Goal: Transaction & Acquisition: Purchase product/service

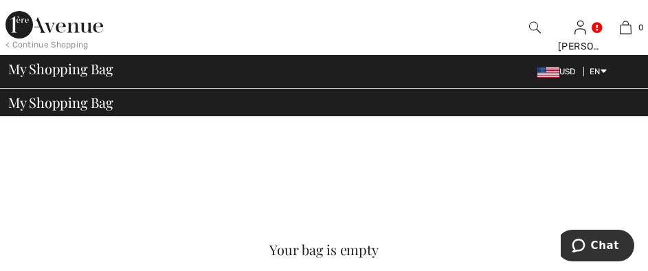
click at [486, 82] on div "My Shopping Bag USD EN English Français Order Summary" at bounding box center [324, 71] width 648 height 33
drag, startPoint x: 559, startPoint y: 74, endPoint x: 551, endPoint y: 81, distance: 11.2
click at [561, 80] on div "My Shopping Bag USD EN English Français" at bounding box center [324, 71] width 632 height 19
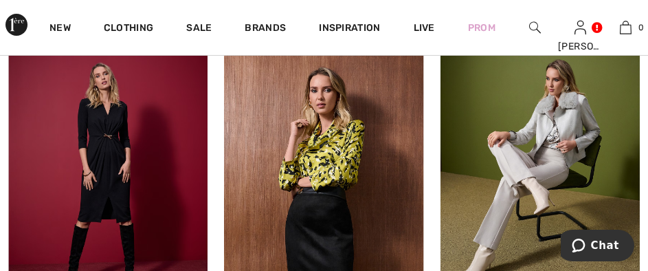
scroll to position [1008, 0]
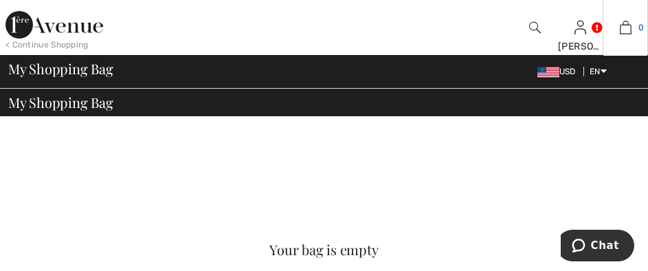
click at [640, 25] on span "0" at bounding box center [640, 27] width 5 height 12
click at [626, 22] on img at bounding box center [626, 27] width 12 height 16
click at [623, 22] on img at bounding box center [626, 27] width 12 height 16
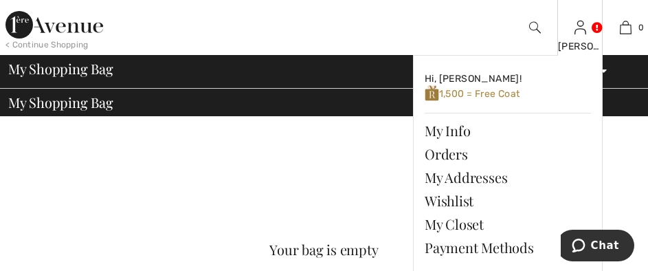
click at [586, 23] on link at bounding box center [581, 27] width 12 height 13
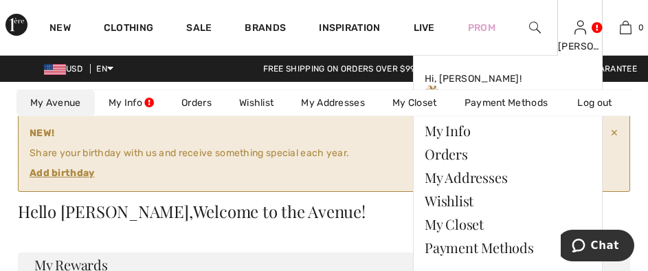
click at [577, 25] on img at bounding box center [581, 27] width 12 height 16
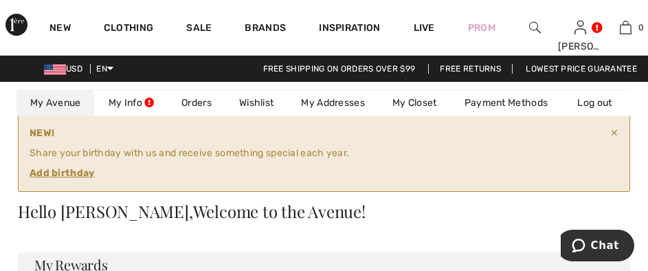
click at [614, 132] on span "✕" at bounding box center [614, 153] width 8 height 54
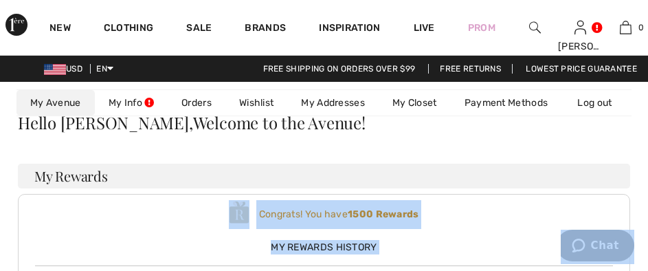
drag, startPoint x: 1168, startPoint y: 379, endPoint x: 603, endPoint y: 259, distance: 577.6
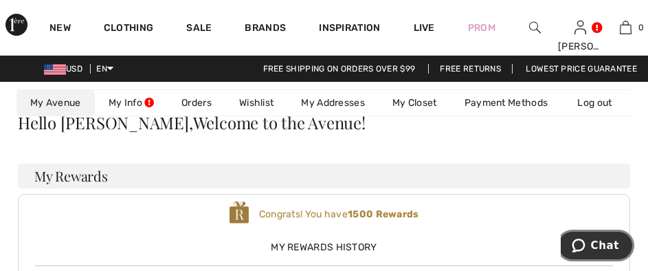
click at [602, 243] on span "Chat" at bounding box center [605, 245] width 28 height 12
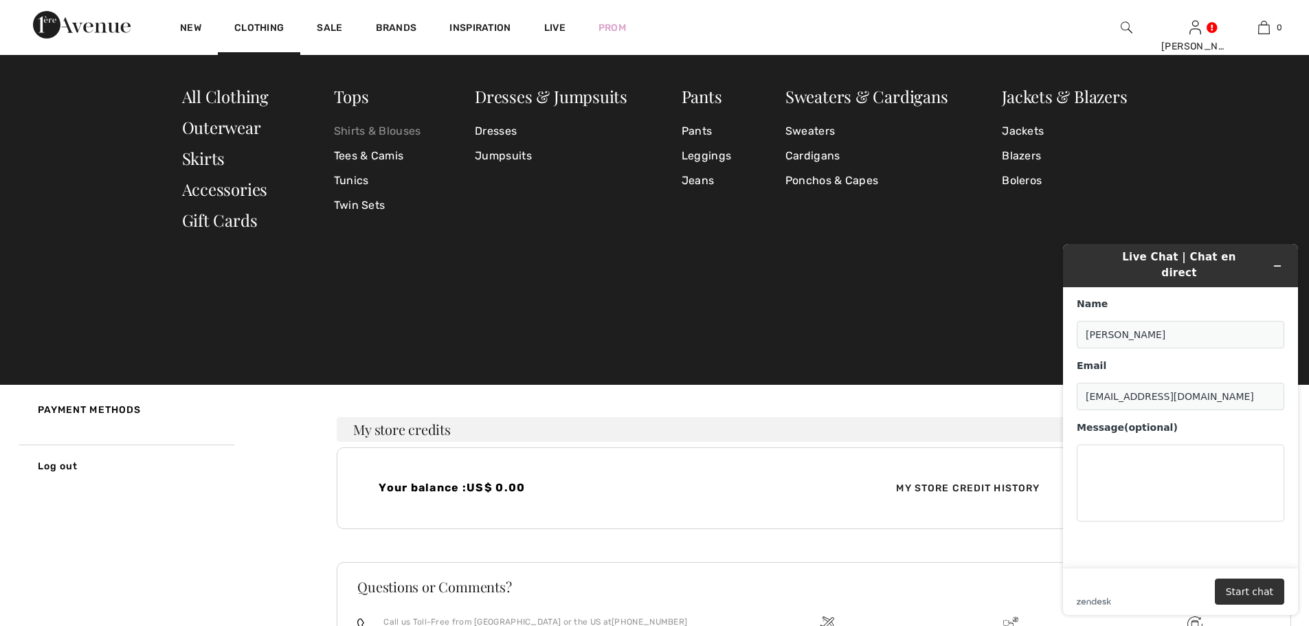
click at [362, 134] on link "Shirts & Blouses" at bounding box center [377, 131] width 87 height 25
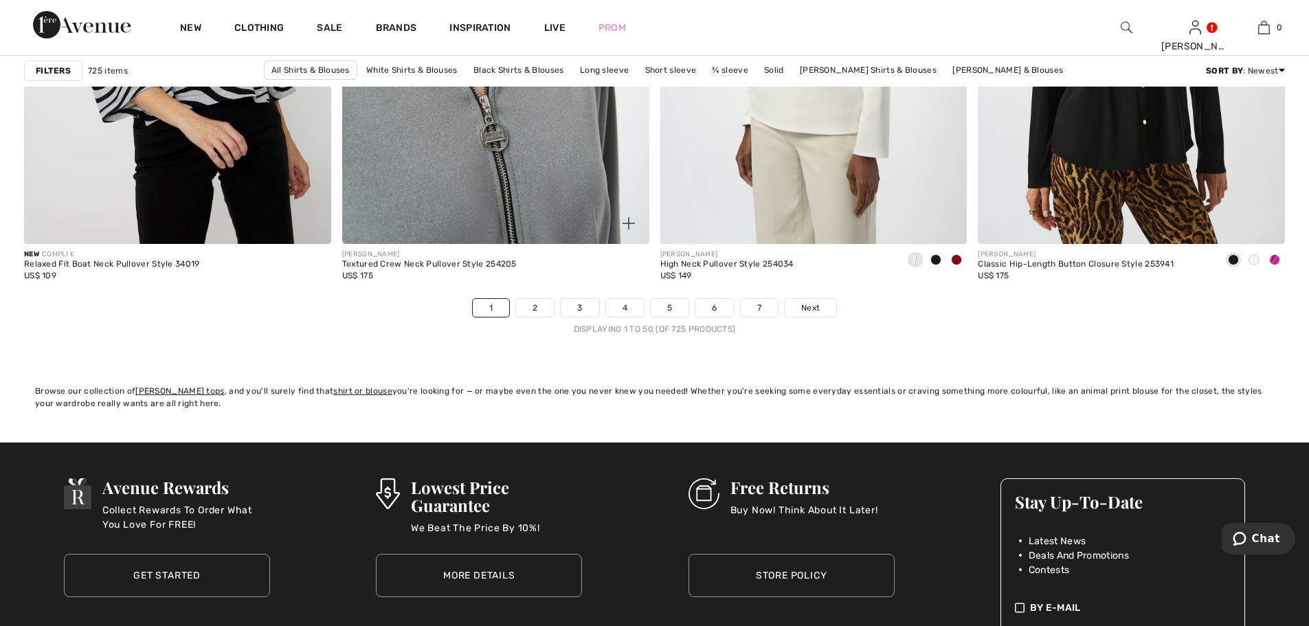
scroll to position [7972, 0]
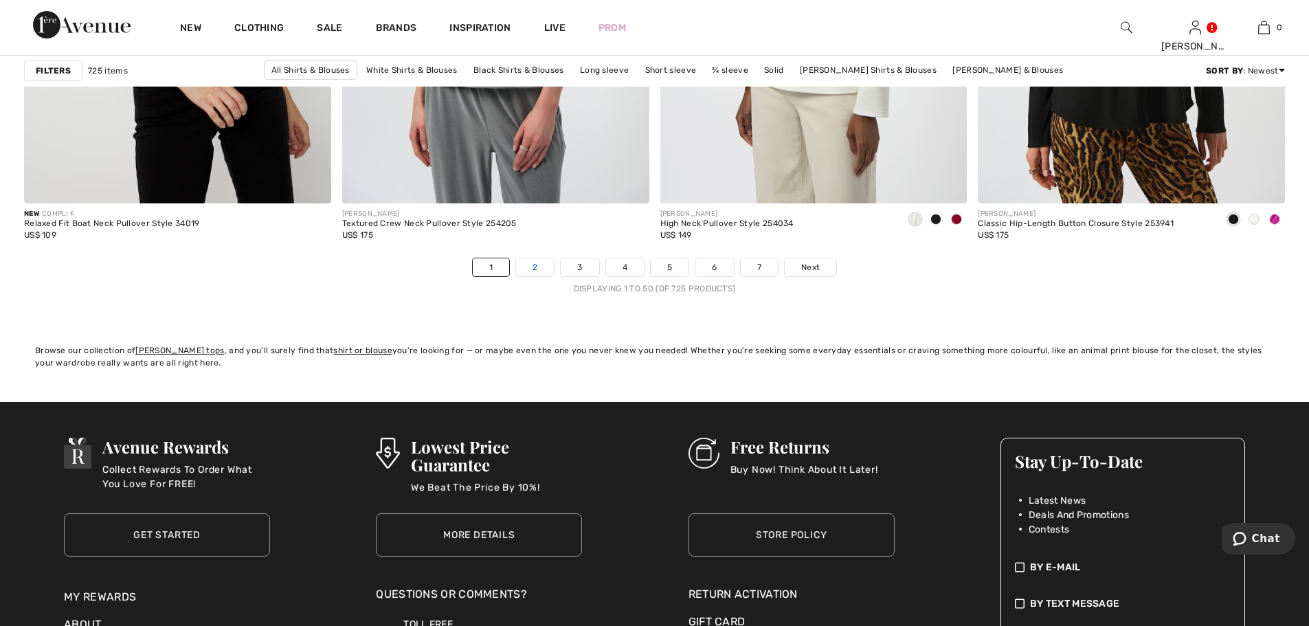
click at [540, 269] on link "2" at bounding box center [535, 267] width 38 height 18
click at [537, 269] on link "2" at bounding box center [535, 267] width 38 height 18
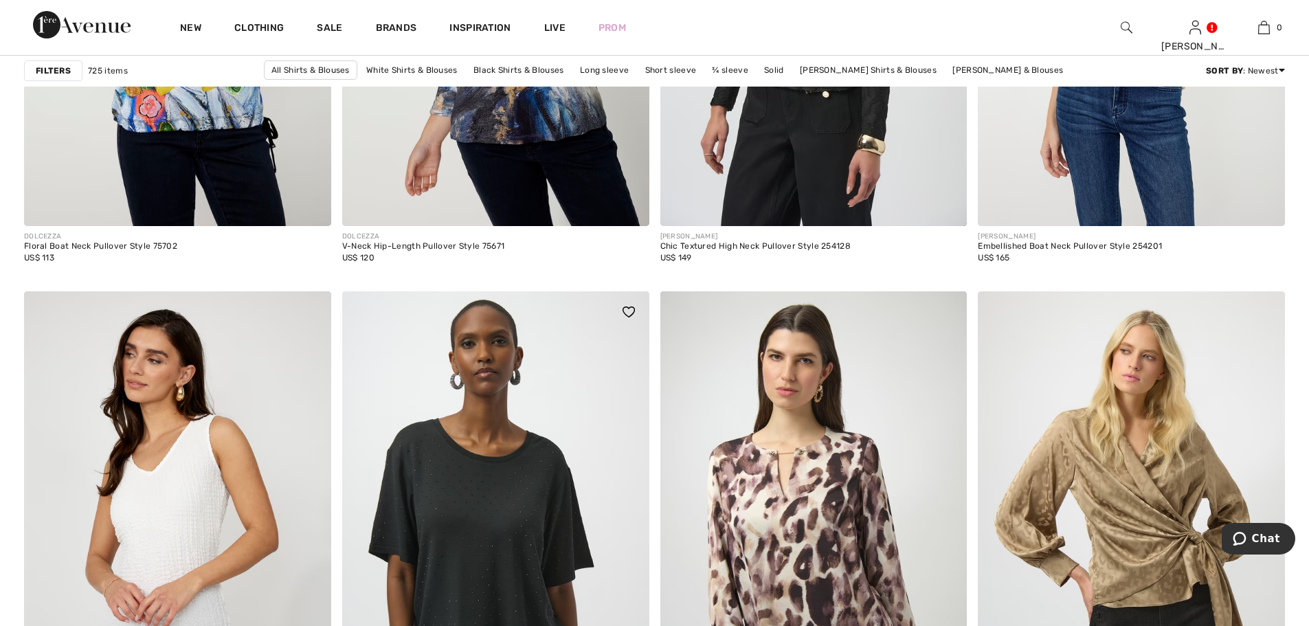
scroll to position [1741, 0]
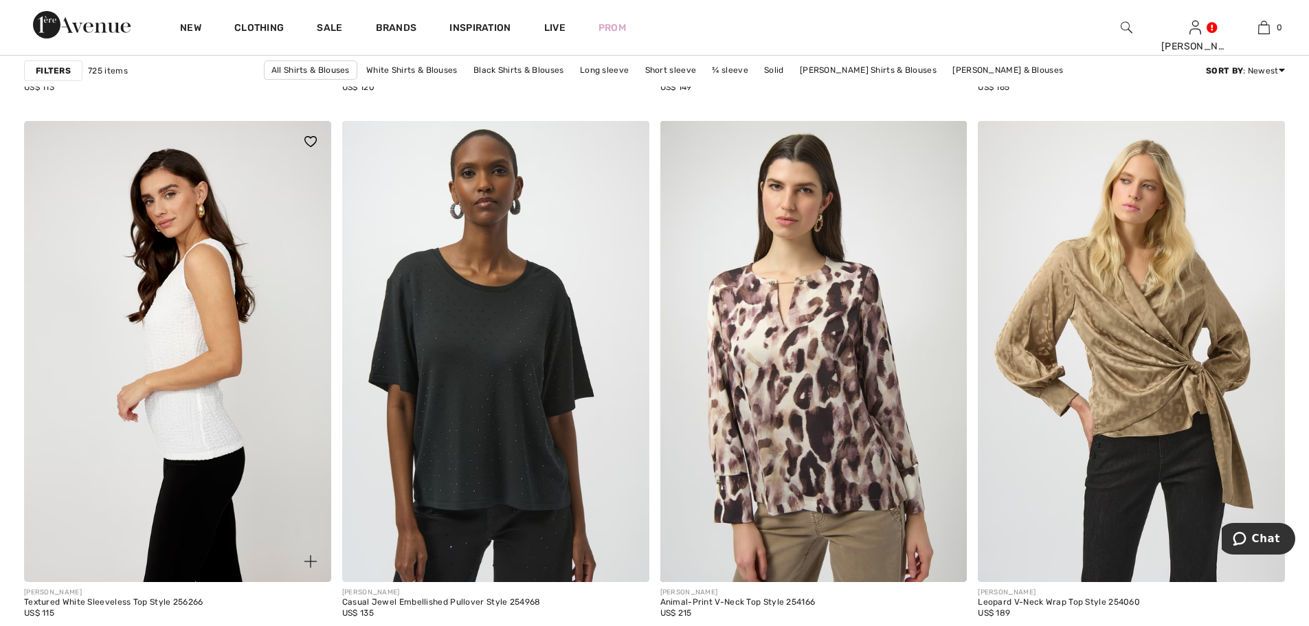
click at [177, 313] on img at bounding box center [177, 351] width 307 height 460
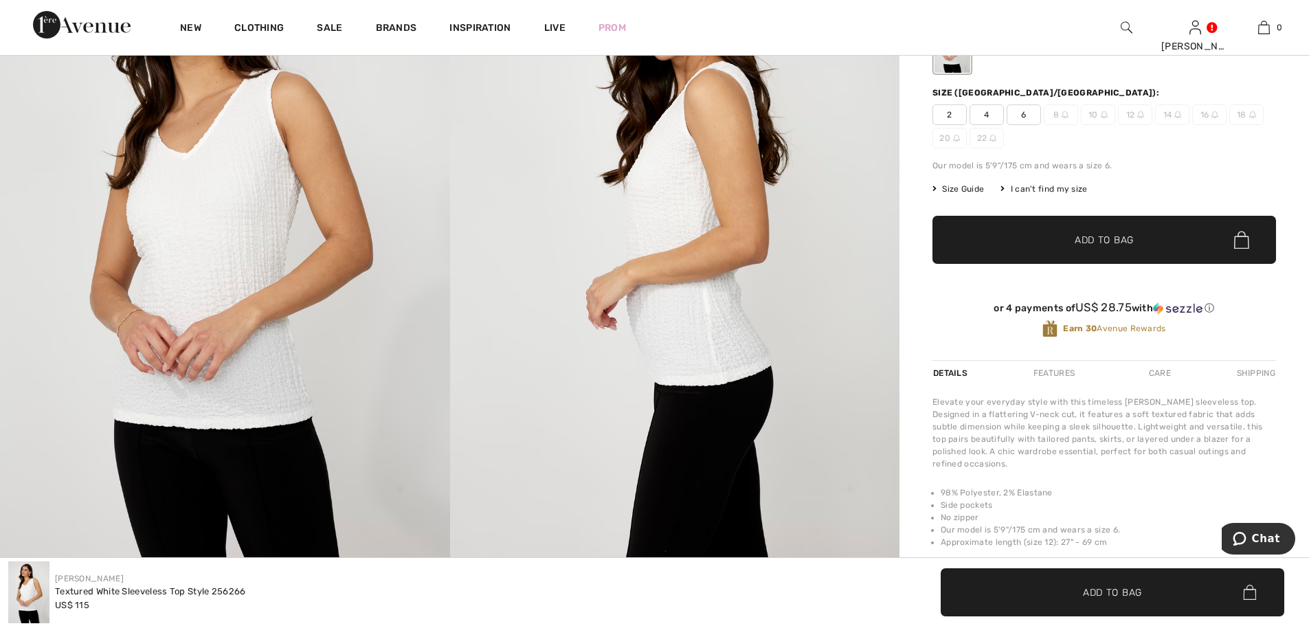
scroll to position [550, 0]
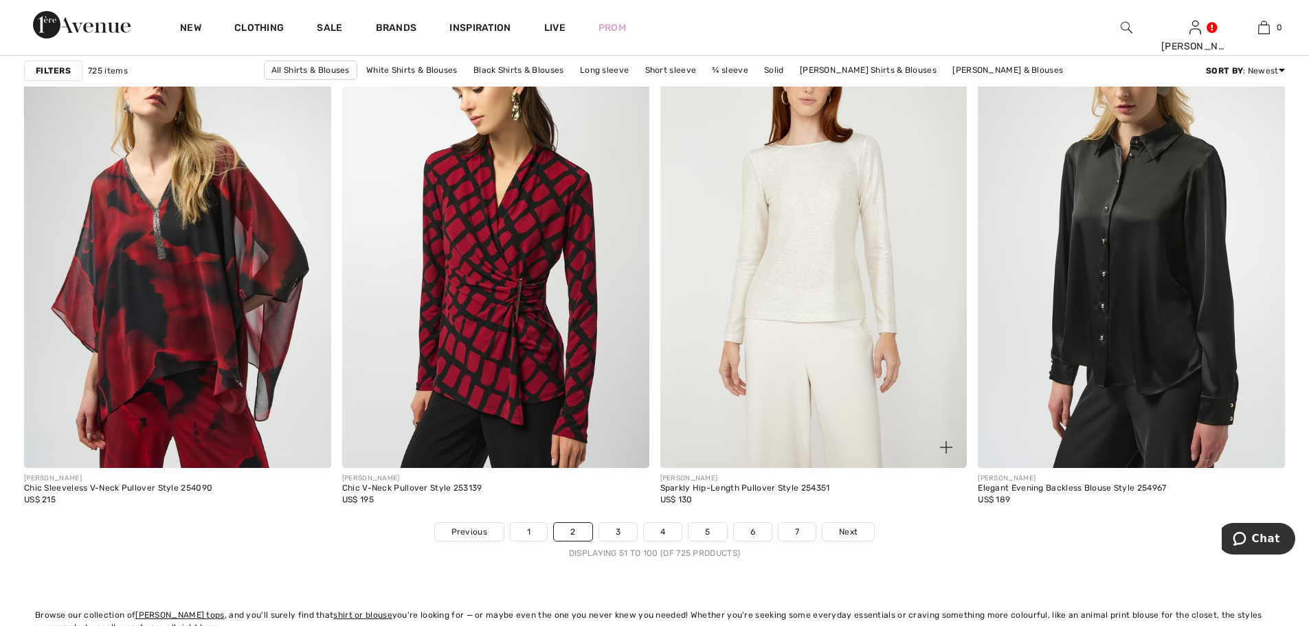
scroll to position [7880, 0]
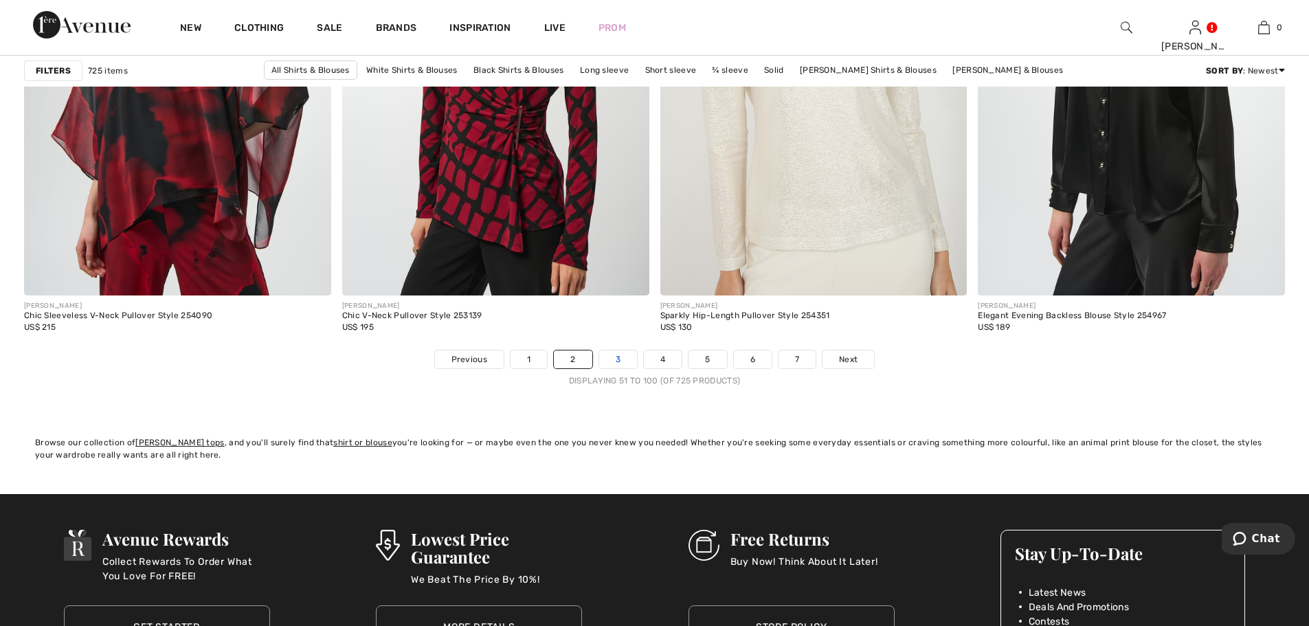
click at [616, 356] on link "3" at bounding box center [618, 359] width 38 height 18
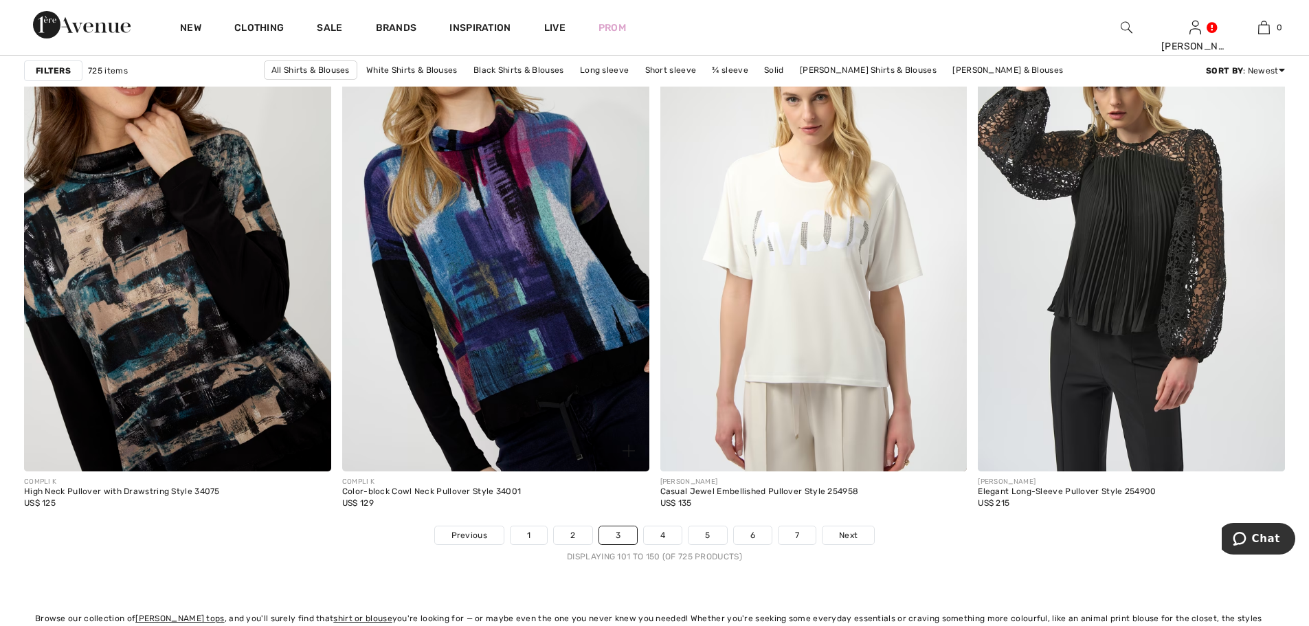
scroll to position [7880, 0]
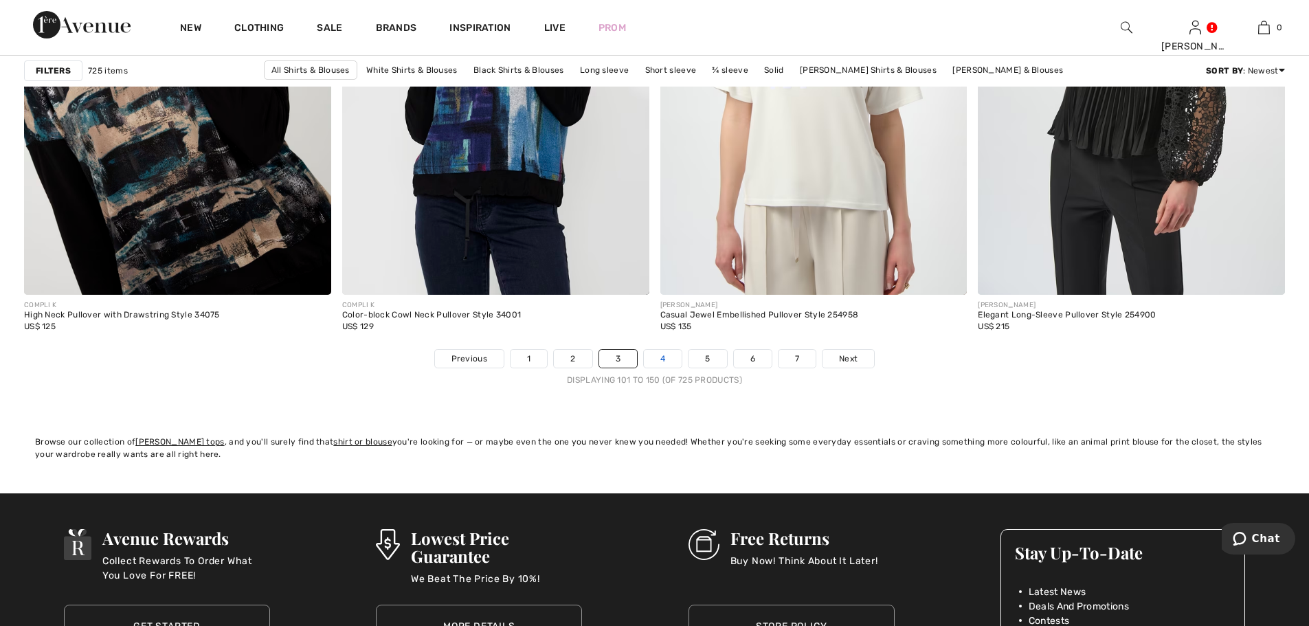
click at [664, 357] on link "4" at bounding box center [663, 359] width 38 height 18
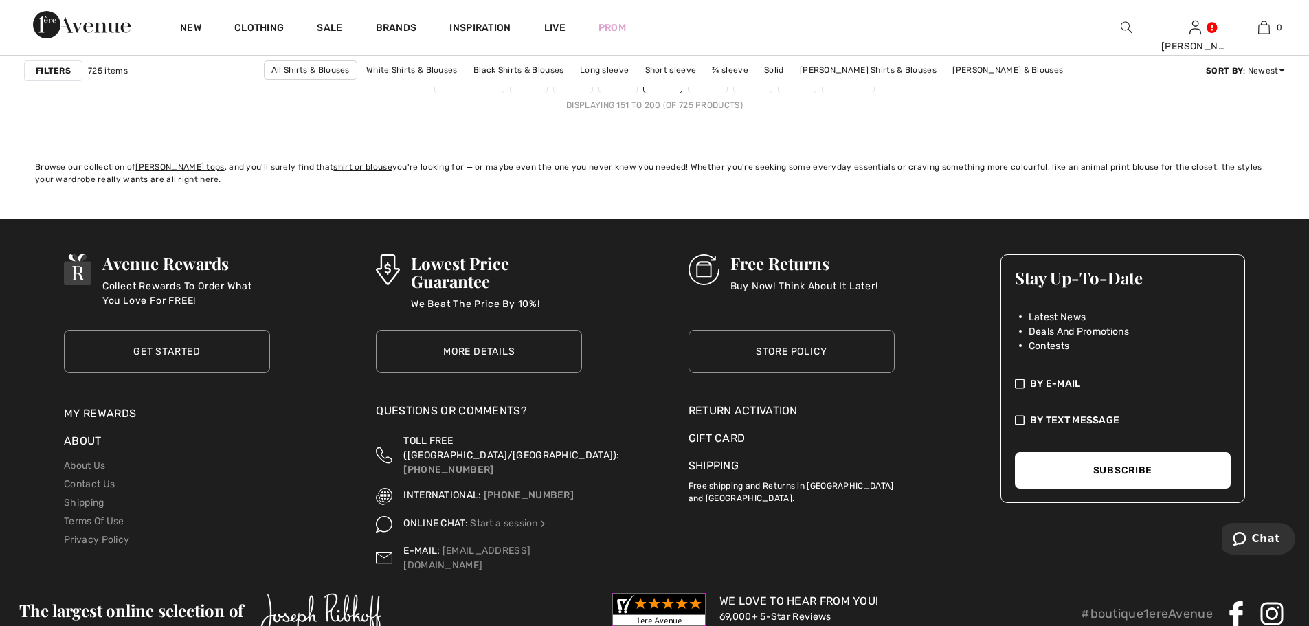
scroll to position [7697, 0]
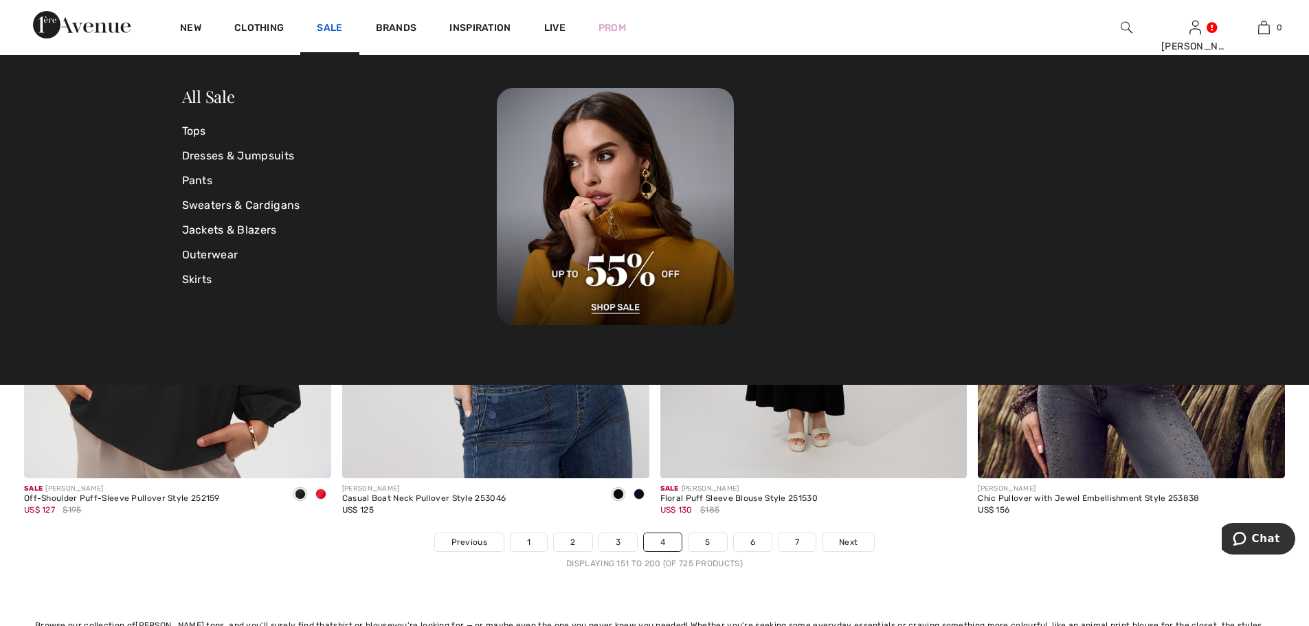
click at [328, 22] on link "Sale" at bounding box center [329, 29] width 25 height 14
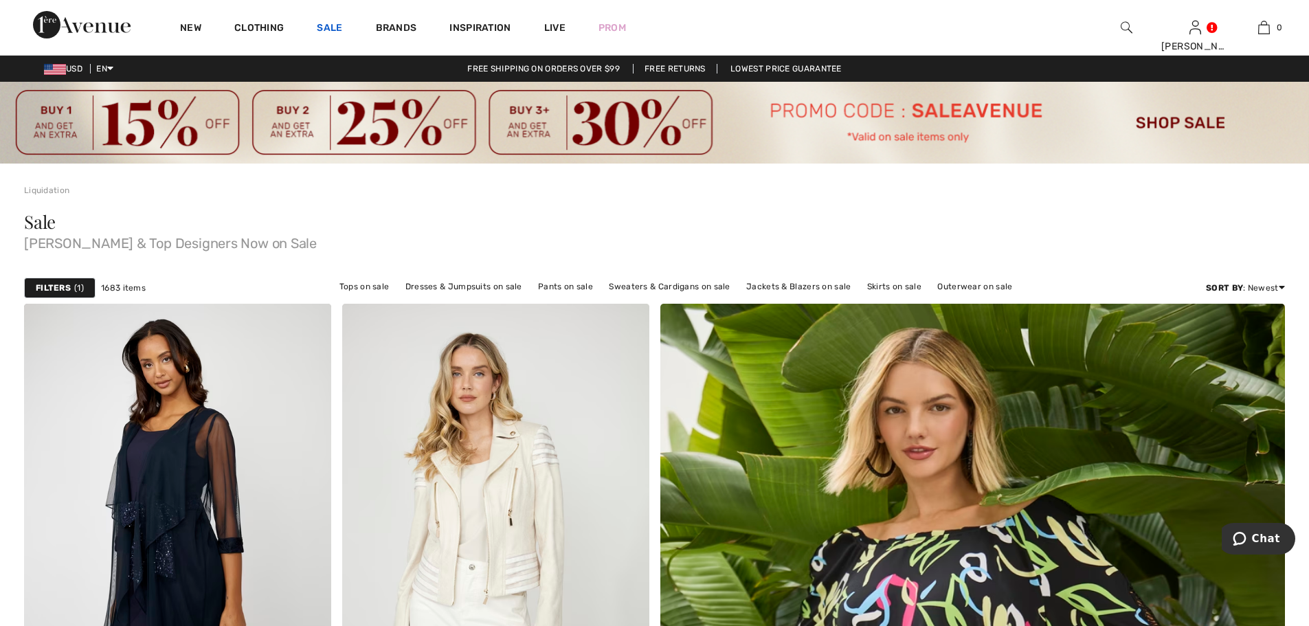
click at [331, 27] on link "Sale" at bounding box center [329, 29] width 25 height 14
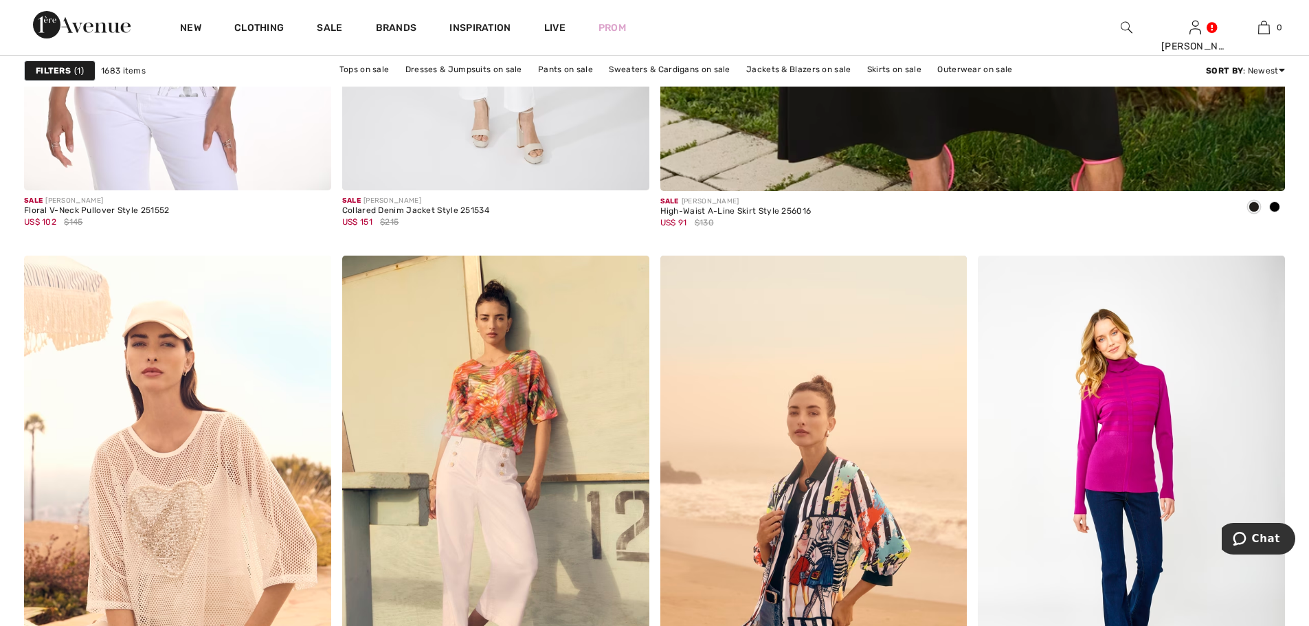
scroll to position [825, 0]
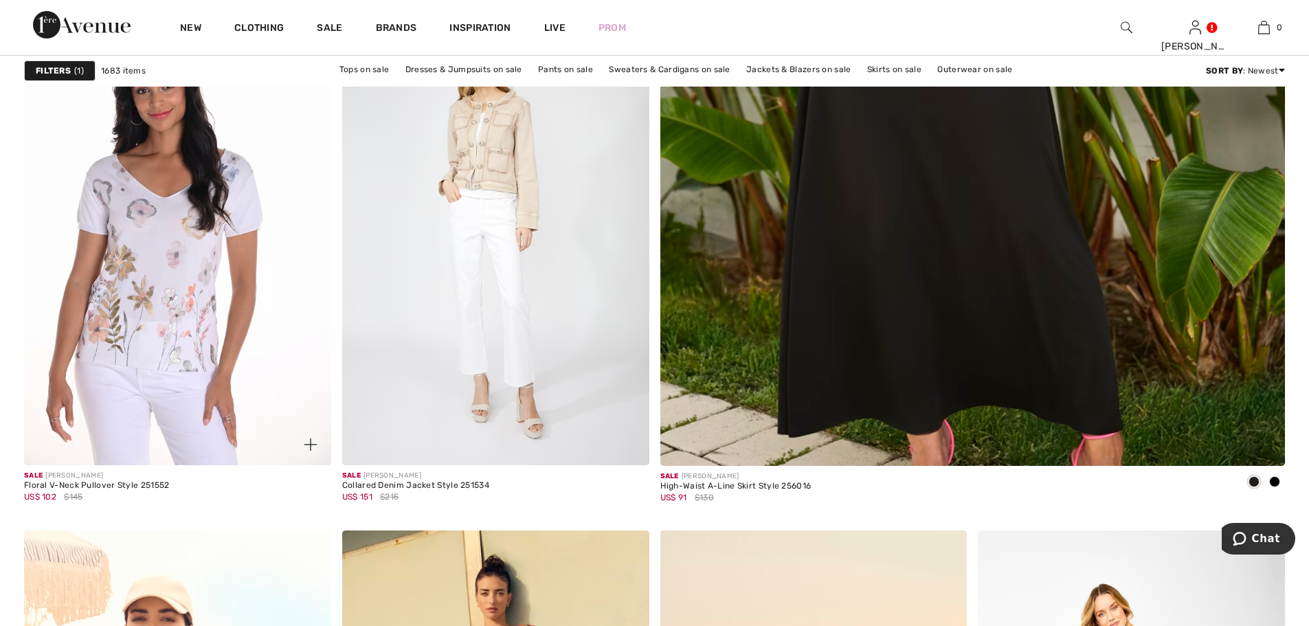
click at [153, 217] on img at bounding box center [177, 235] width 307 height 460
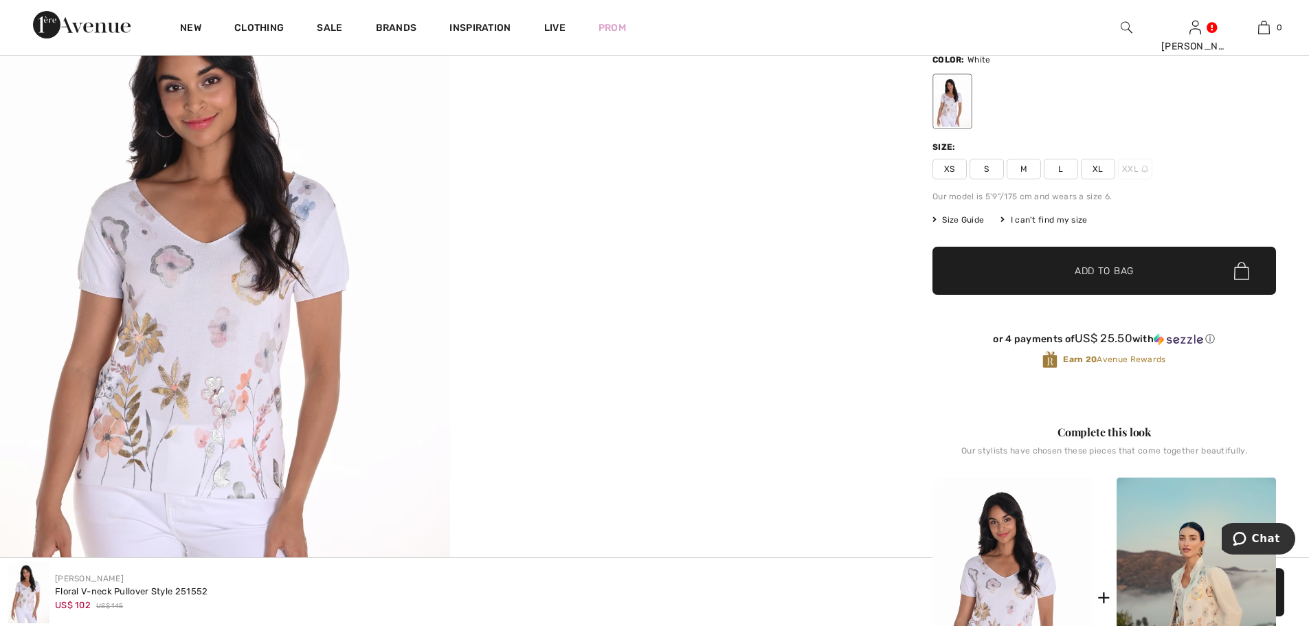
scroll to position [183, 0]
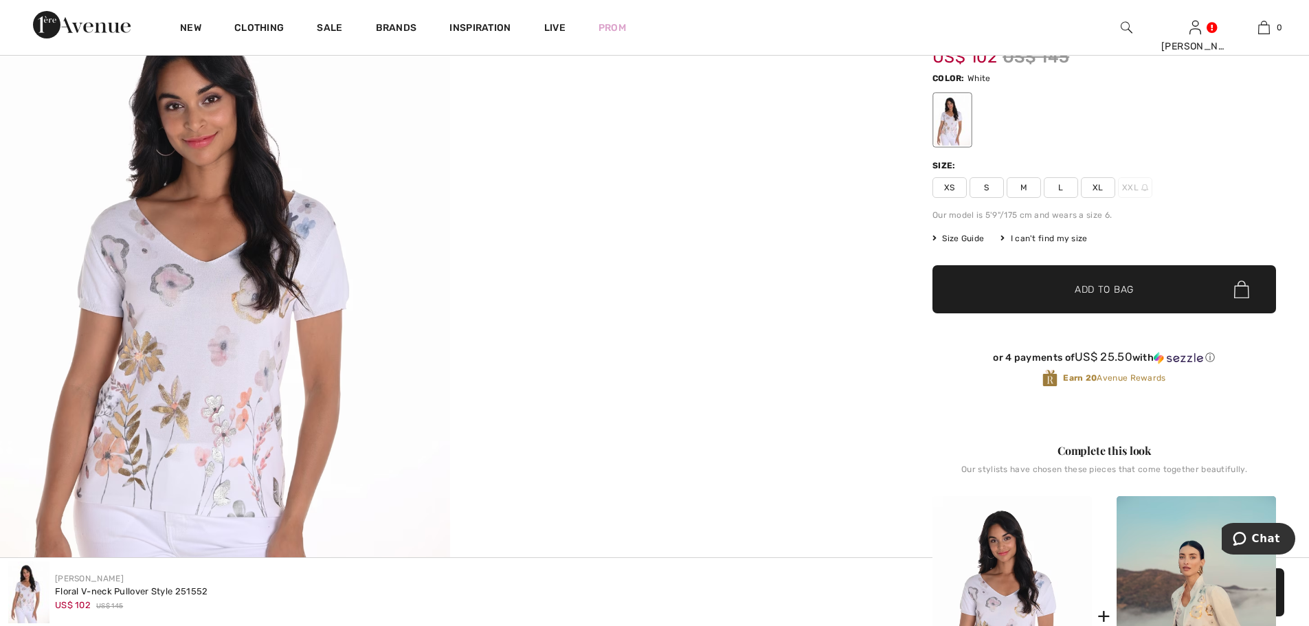
click at [186, 424] on img at bounding box center [225, 316] width 450 height 673
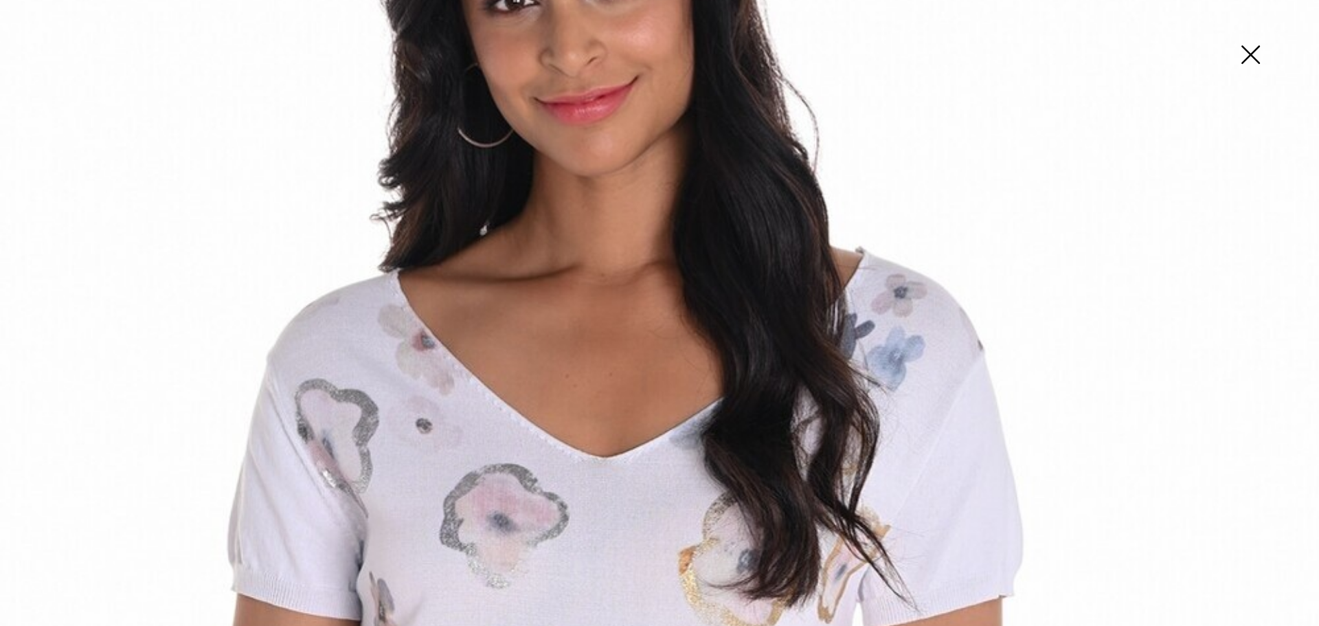
scroll to position [366, 0]
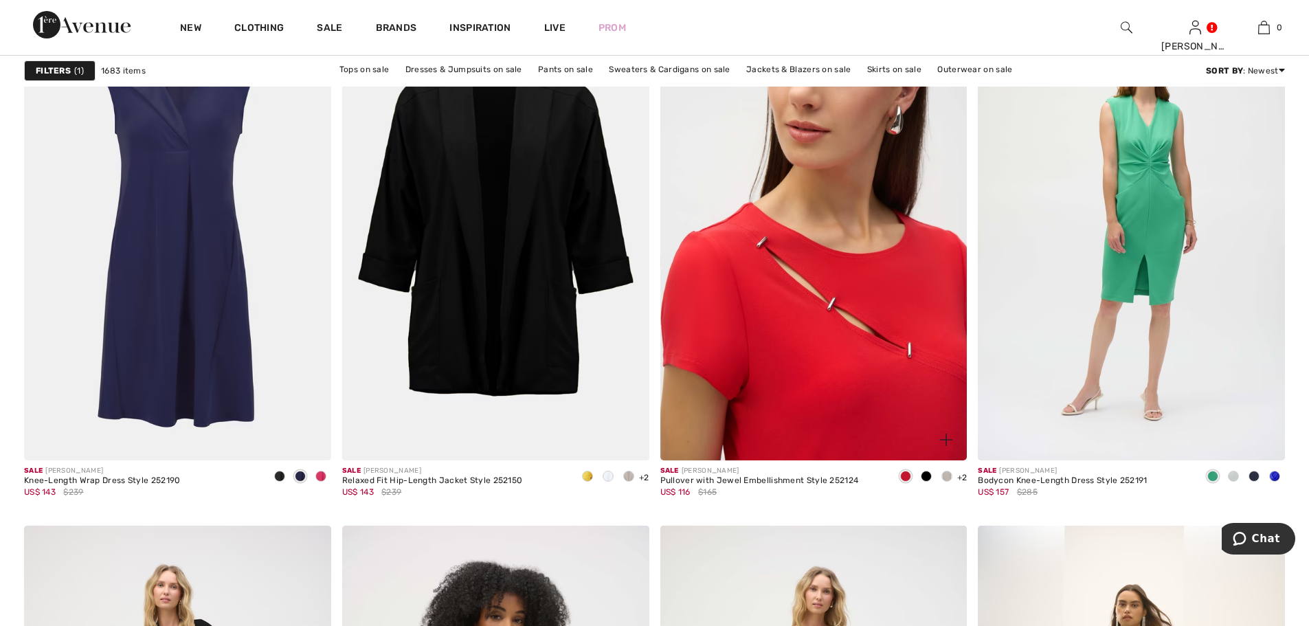
scroll to position [7239, 0]
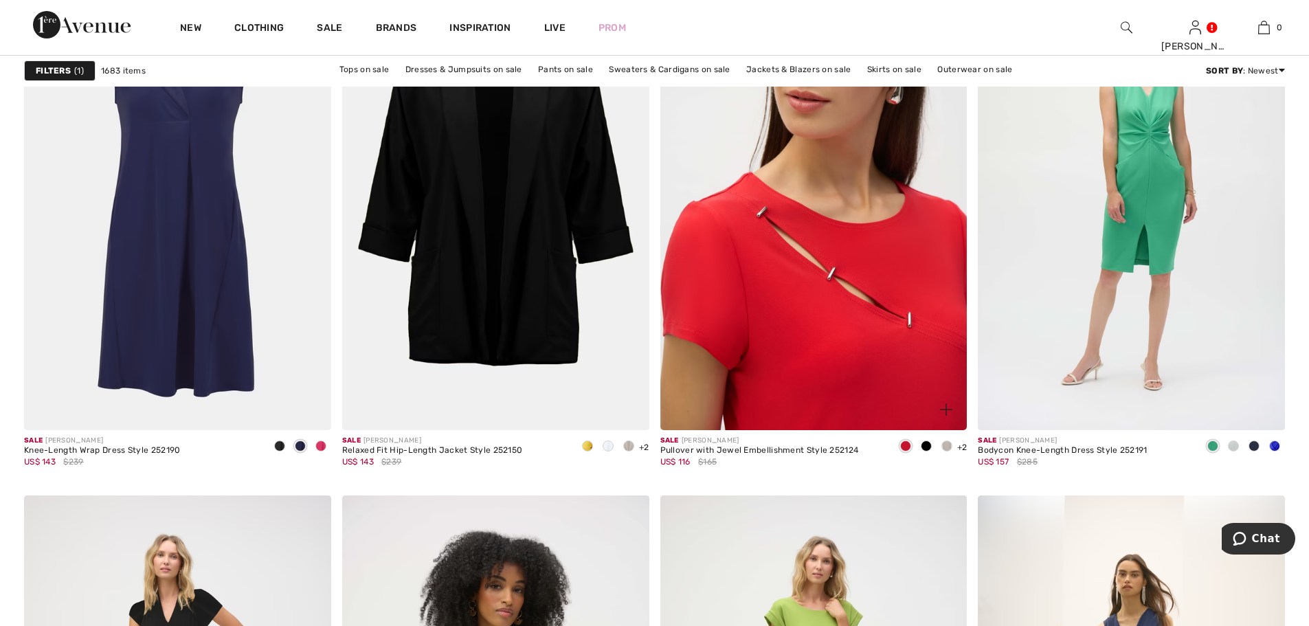
click at [878, 315] on img at bounding box center [813, 200] width 307 height 460
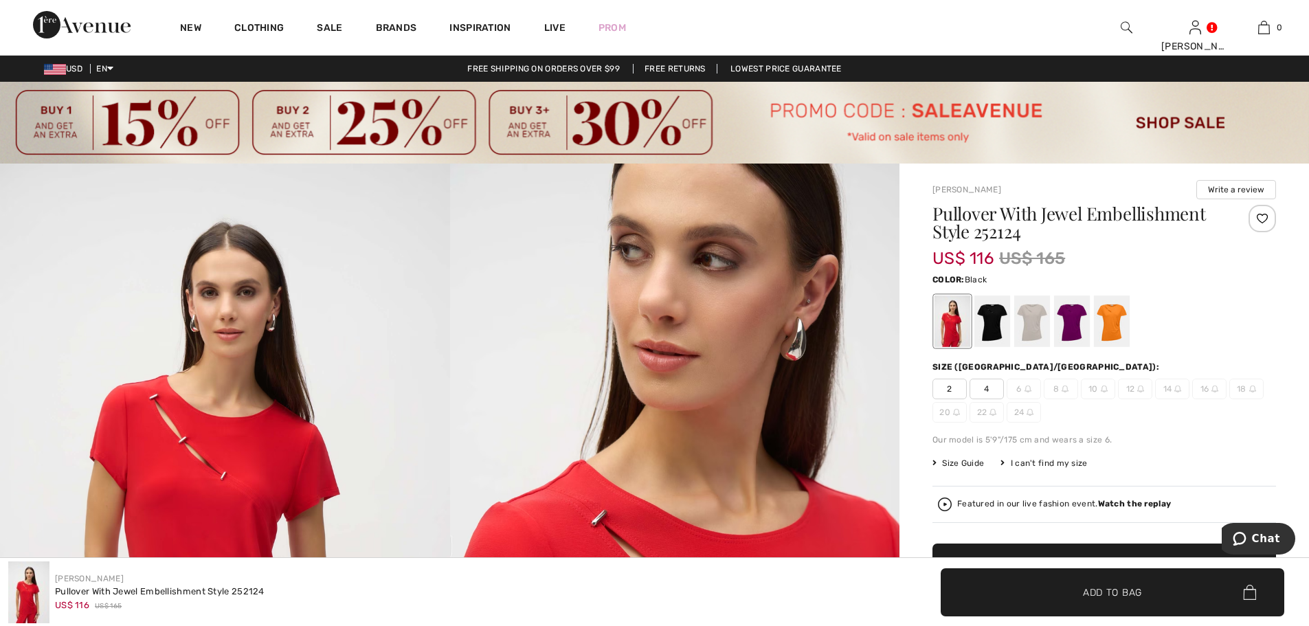
click at [990, 317] on div at bounding box center [992, 322] width 36 height 52
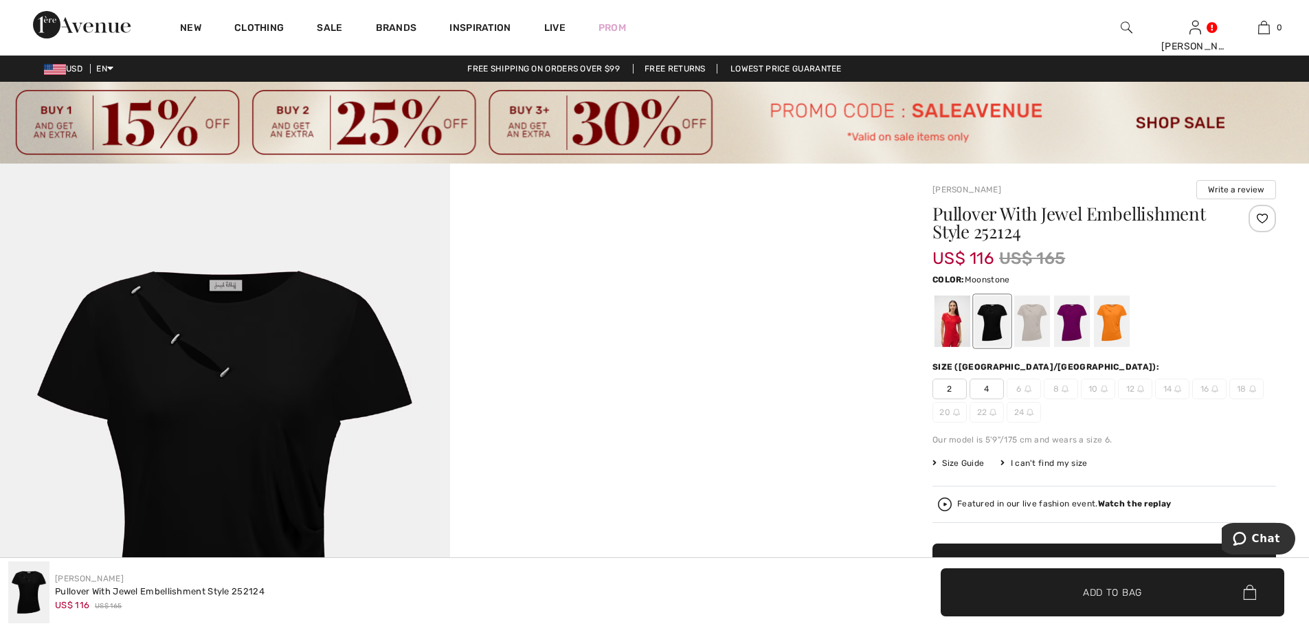
click at [1034, 321] on div at bounding box center [1032, 322] width 36 height 52
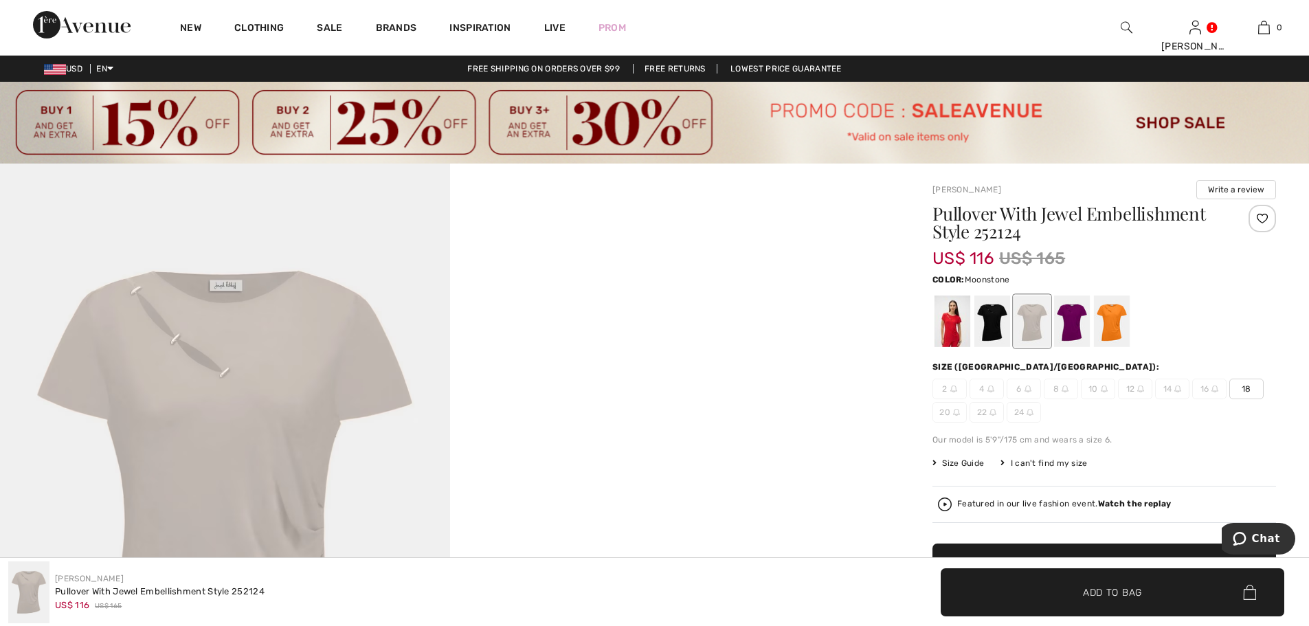
click at [1034, 321] on div at bounding box center [1032, 322] width 36 height 52
click at [1076, 327] on div at bounding box center [1072, 322] width 36 height 52
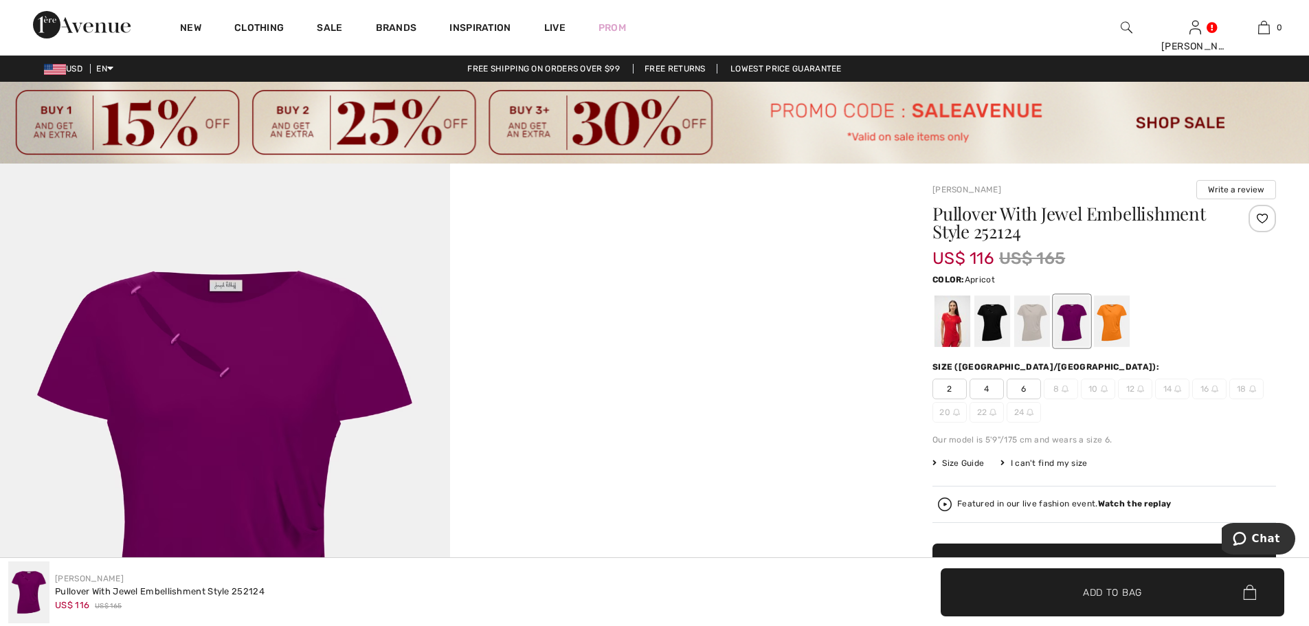
click at [1111, 322] on div at bounding box center [1112, 322] width 36 height 52
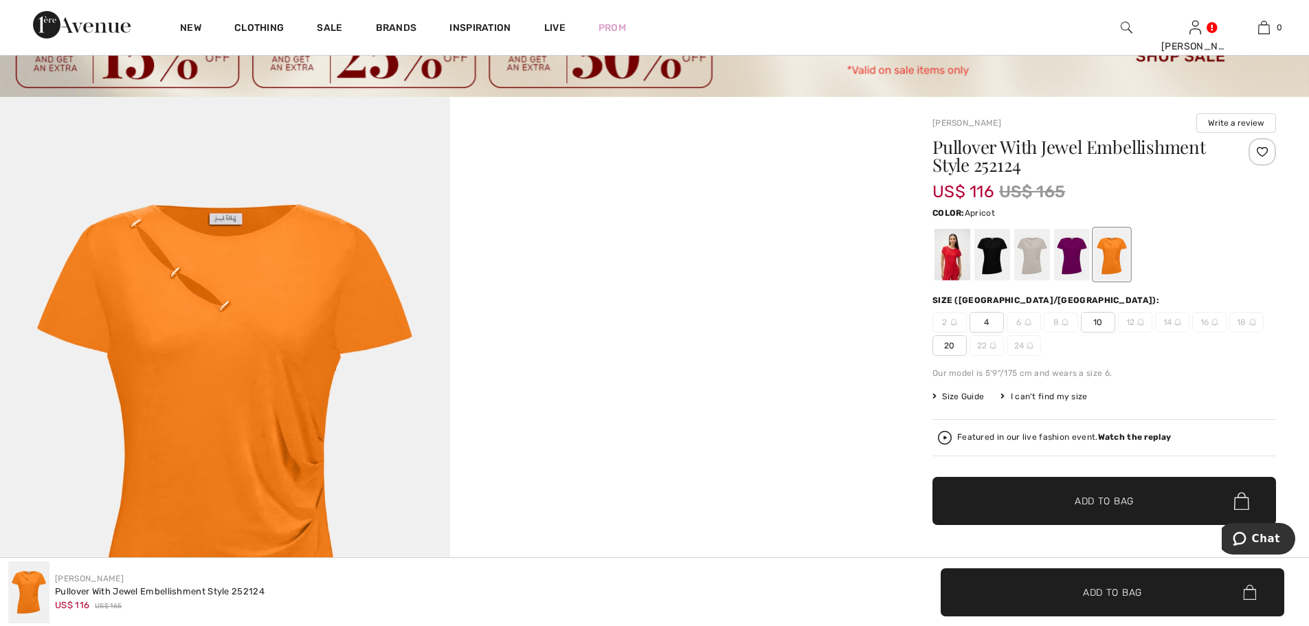
scroll to position [275, 0]
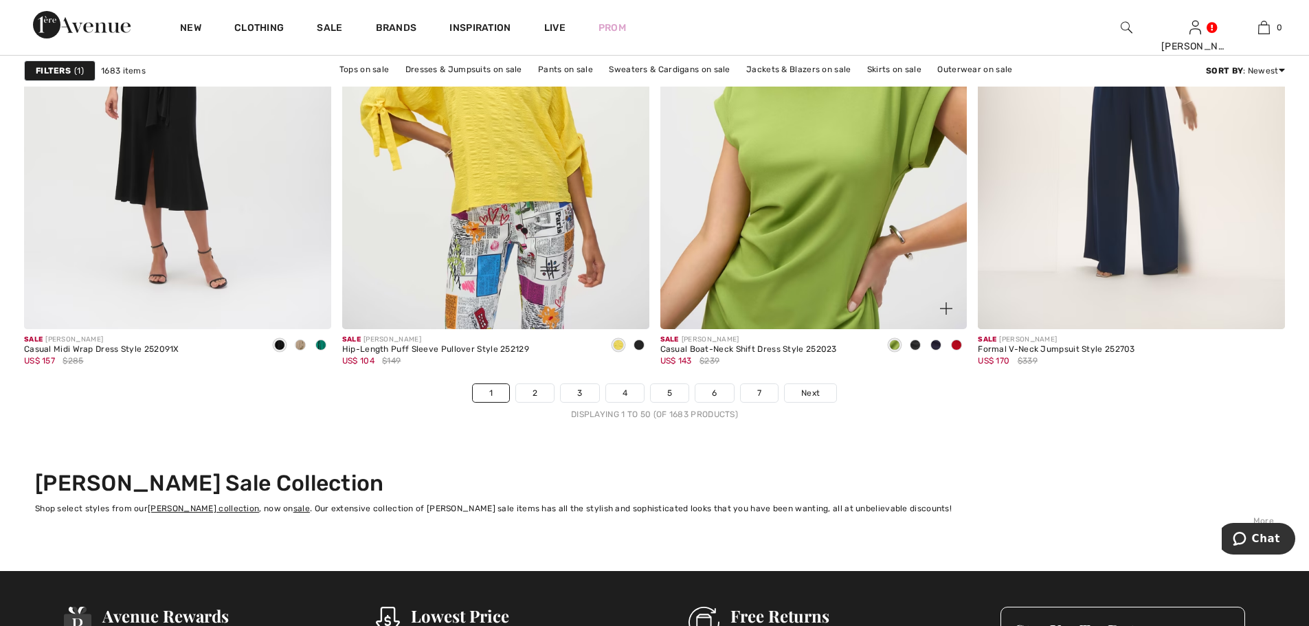
scroll to position [7880, 0]
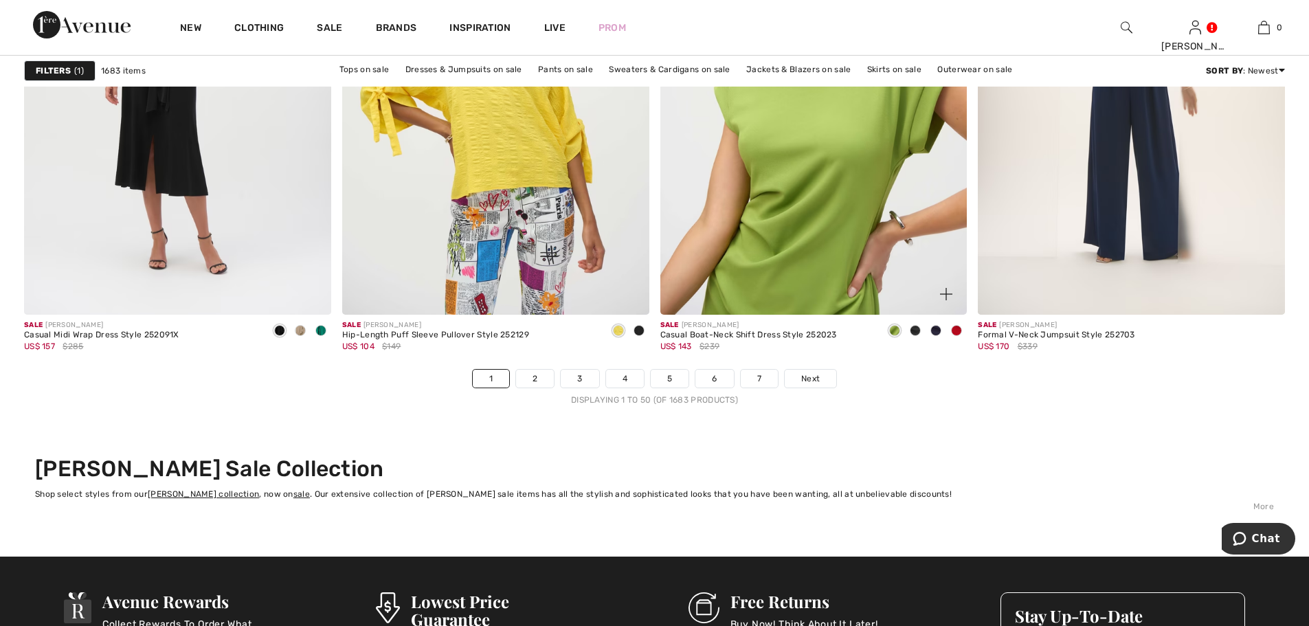
click at [812, 228] on img at bounding box center [813, 84] width 307 height 460
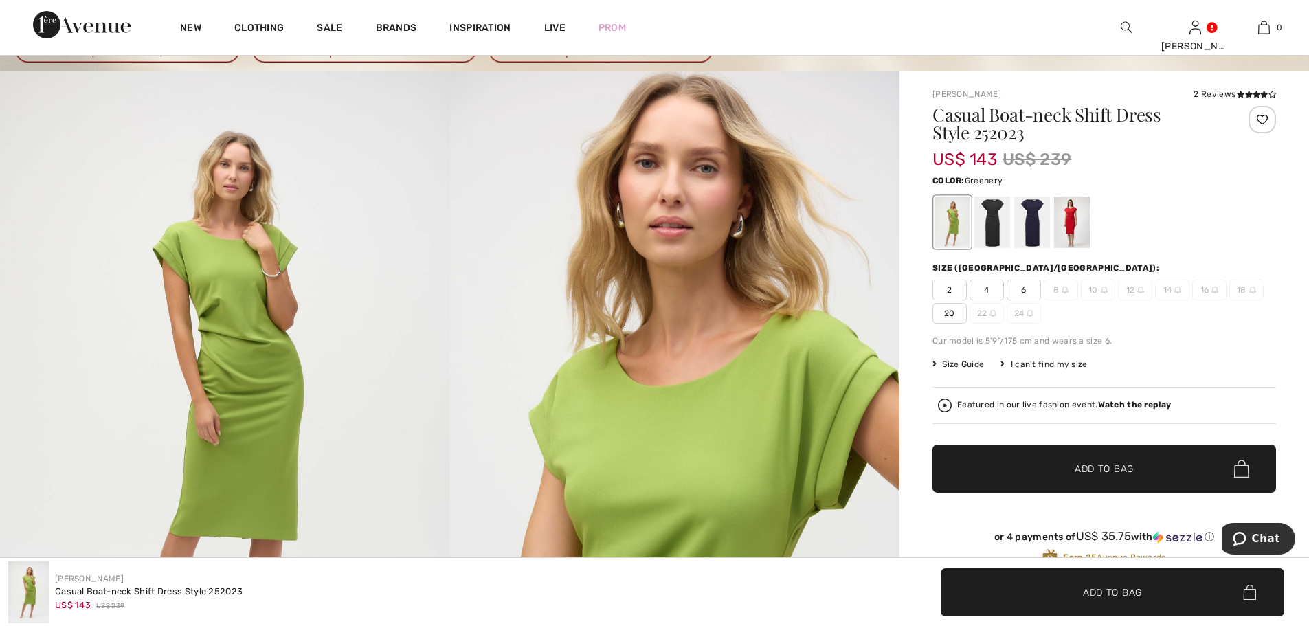
scroll to position [91, 0]
click at [956, 219] on div at bounding box center [953, 223] width 36 height 52
click at [994, 214] on div at bounding box center [992, 223] width 36 height 52
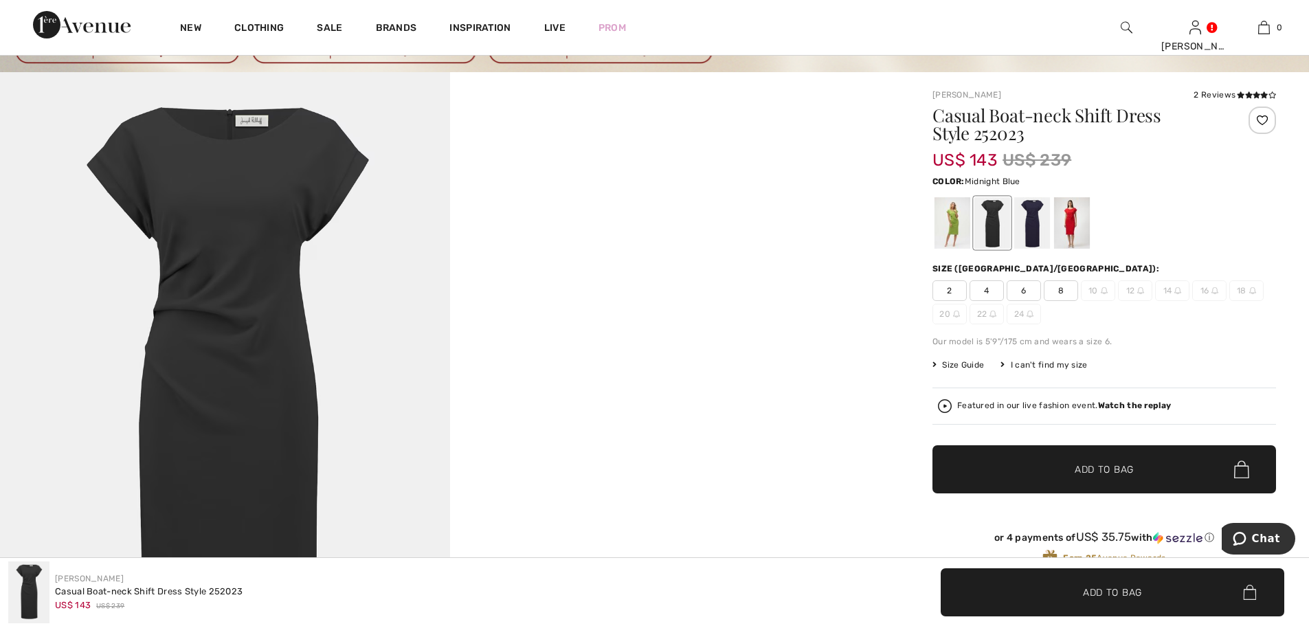
click at [1033, 228] on div at bounding box center [1032, 223] width 36 height 52
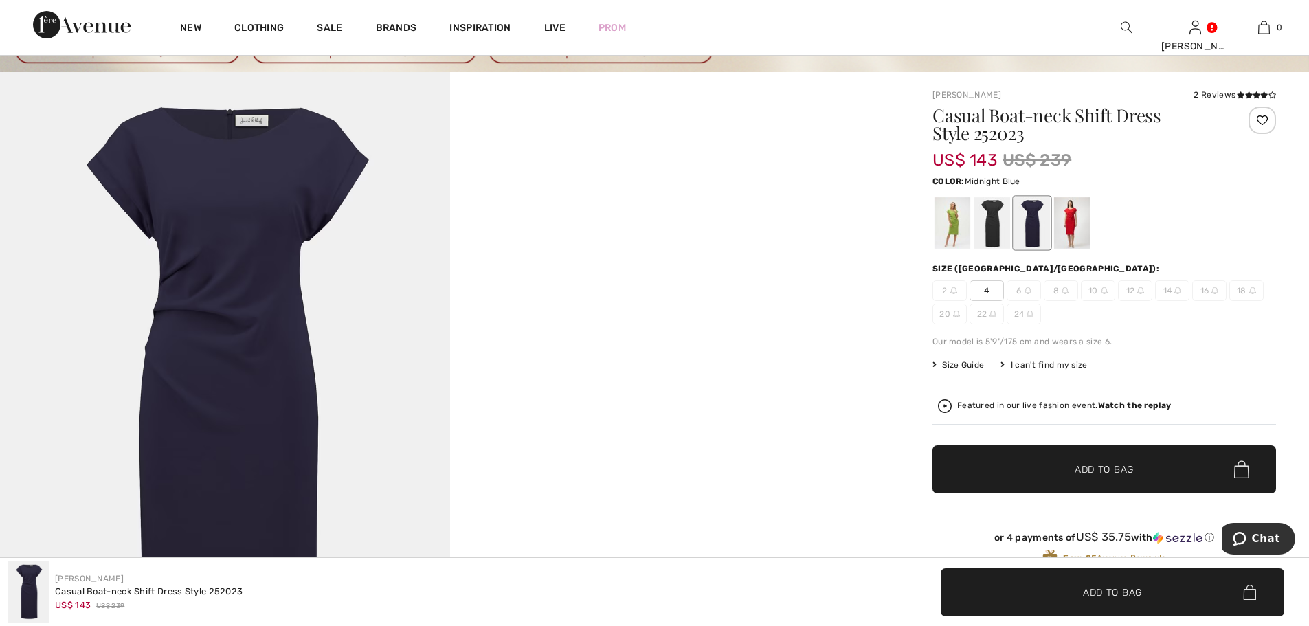
click at [1033, 225] on div at bounding box center [1032, 223] width 36 height 52
click at [1070, 214] on div at bounding box center [1072, 223] width 36 height 52
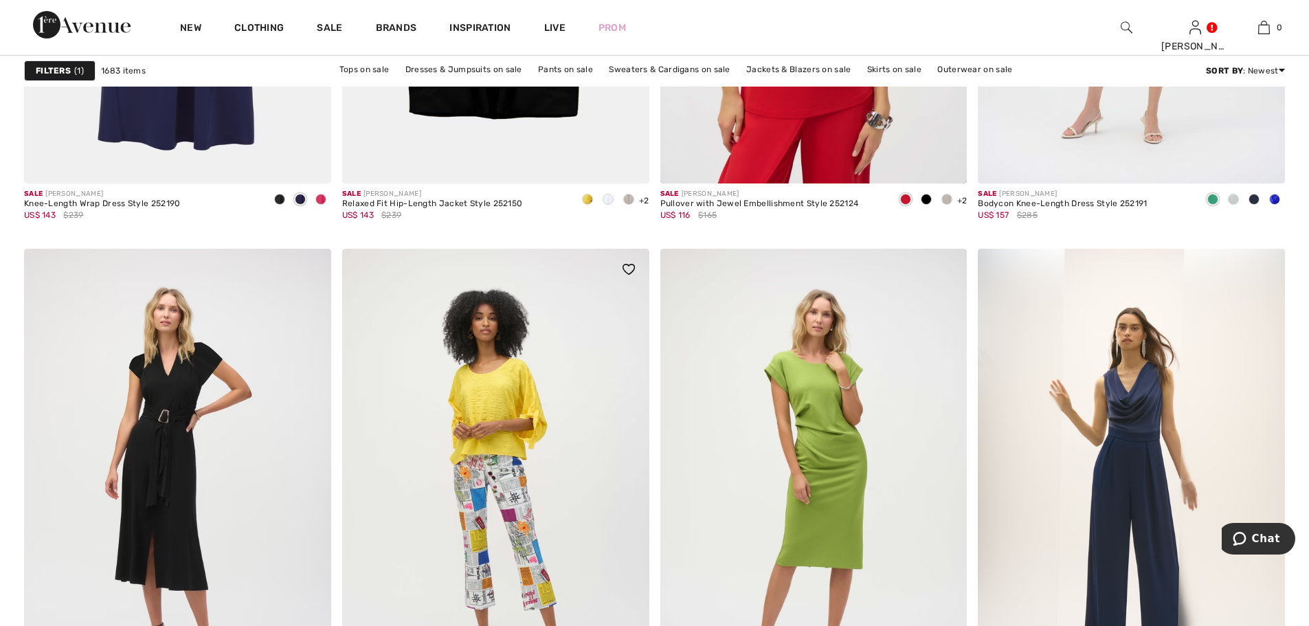
scroll to position [7880, 0]
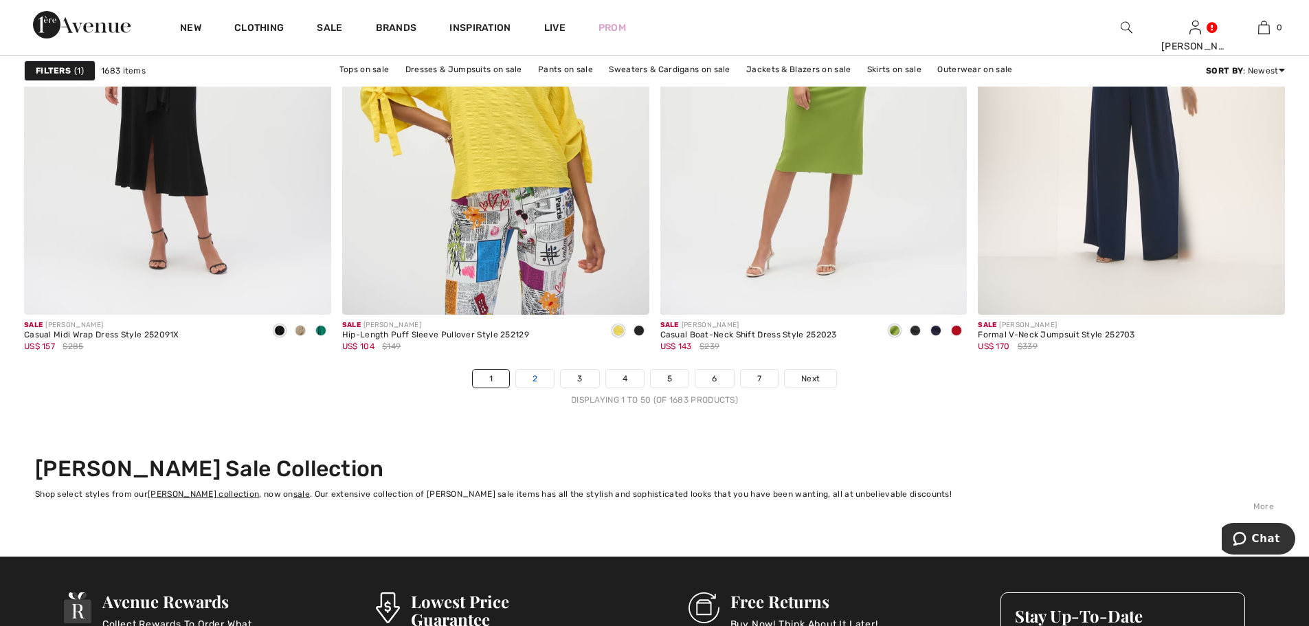
click at [533, 374] on link "2" at bounding box center [535, 379] width 38 height 18
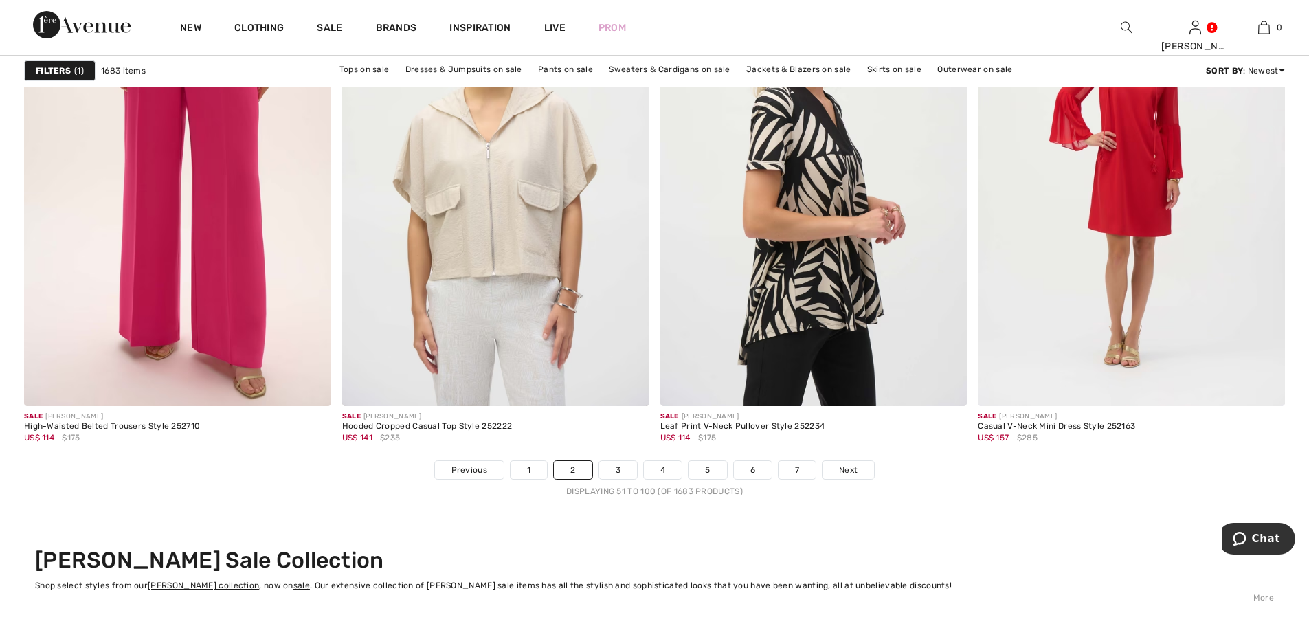
scroll to position [7880, 0]
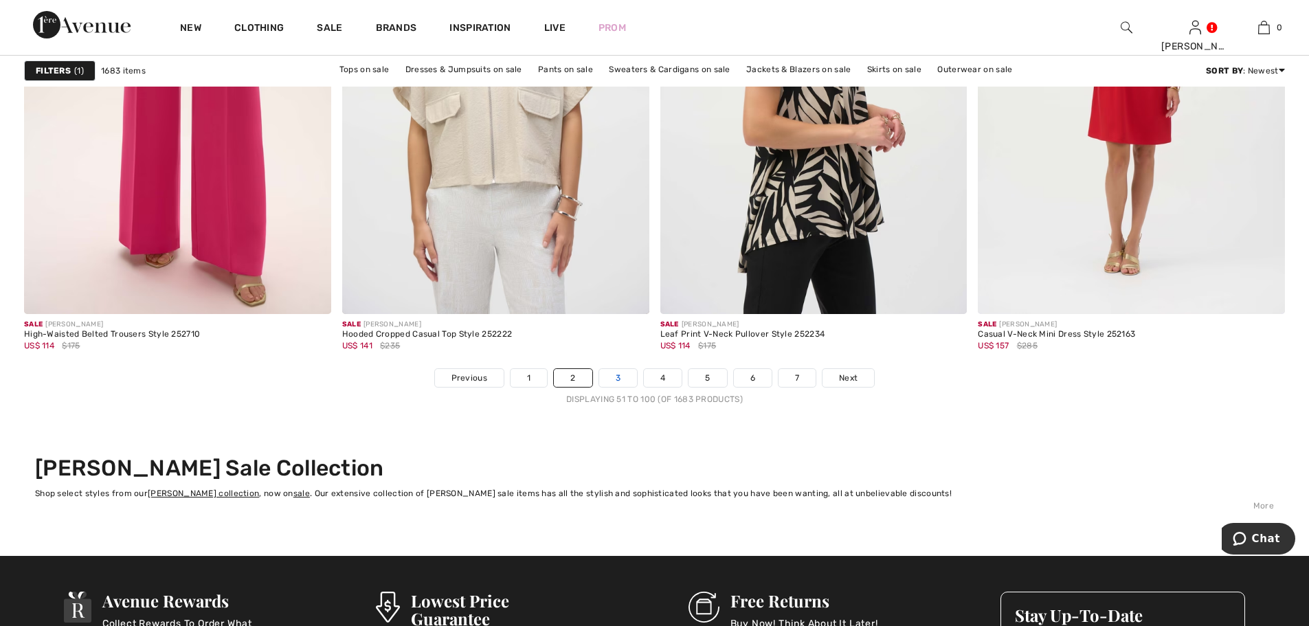
click at [617, 376] on link "3" at bounding box center [618, 378] width 38 height 18
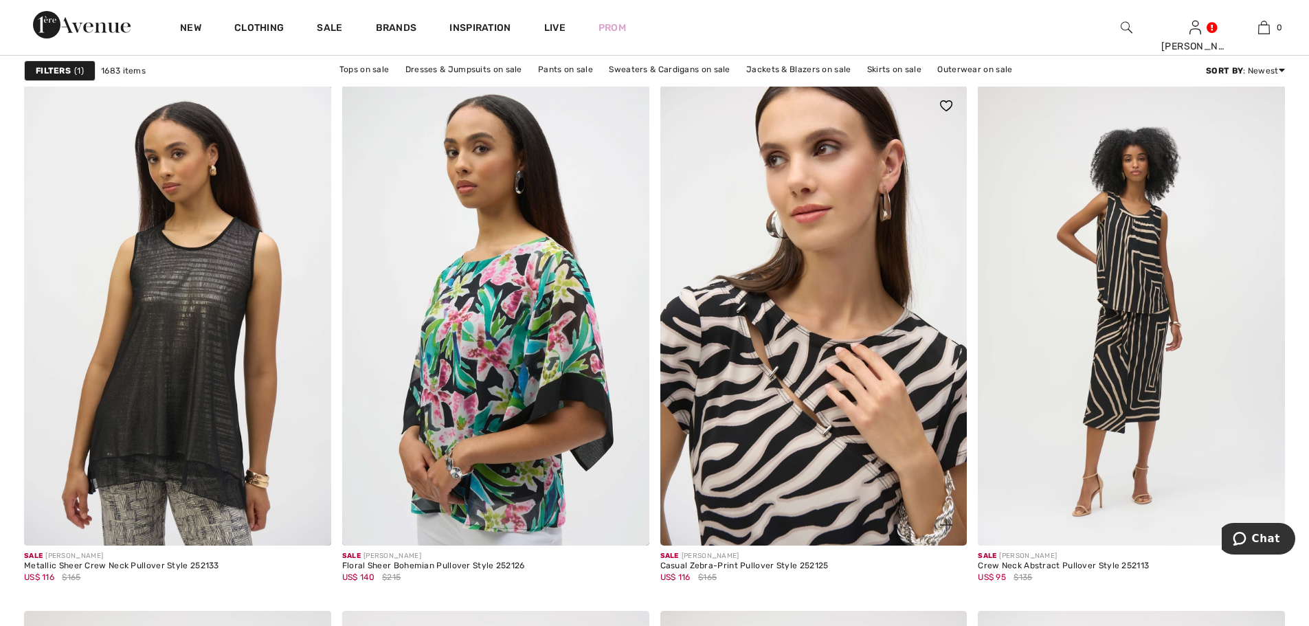
scroll to position [6689, 0]
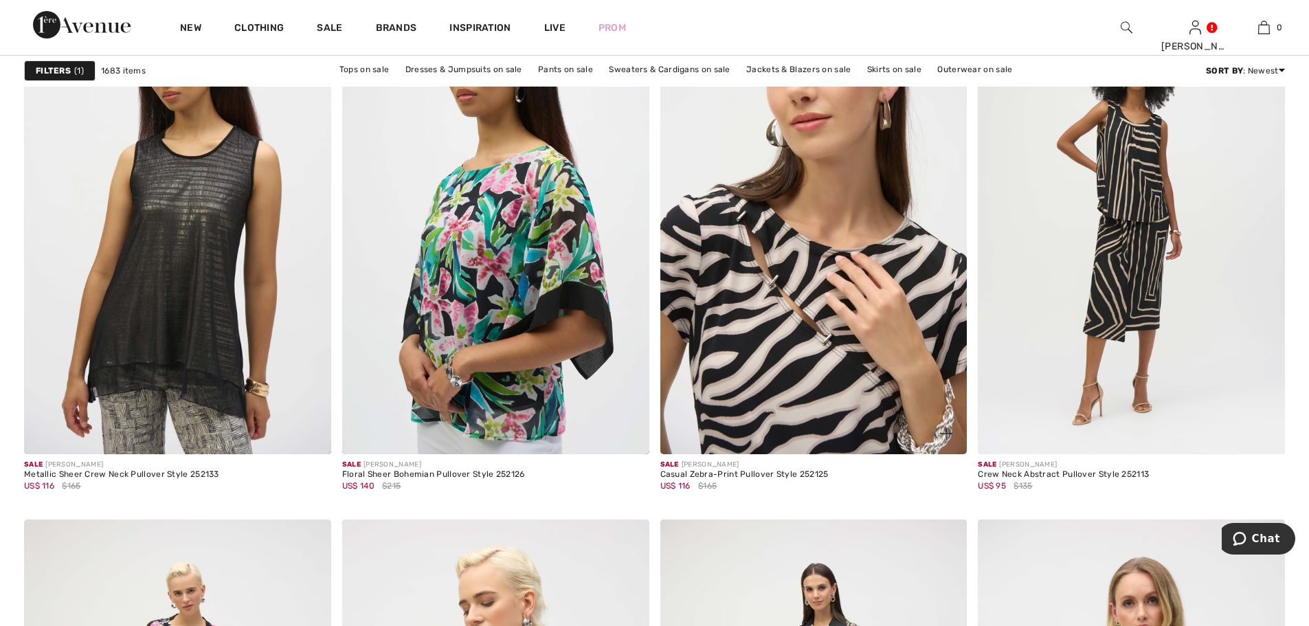
click at [805, 410] on img at bounding box center [813, 224] width 307 height 460
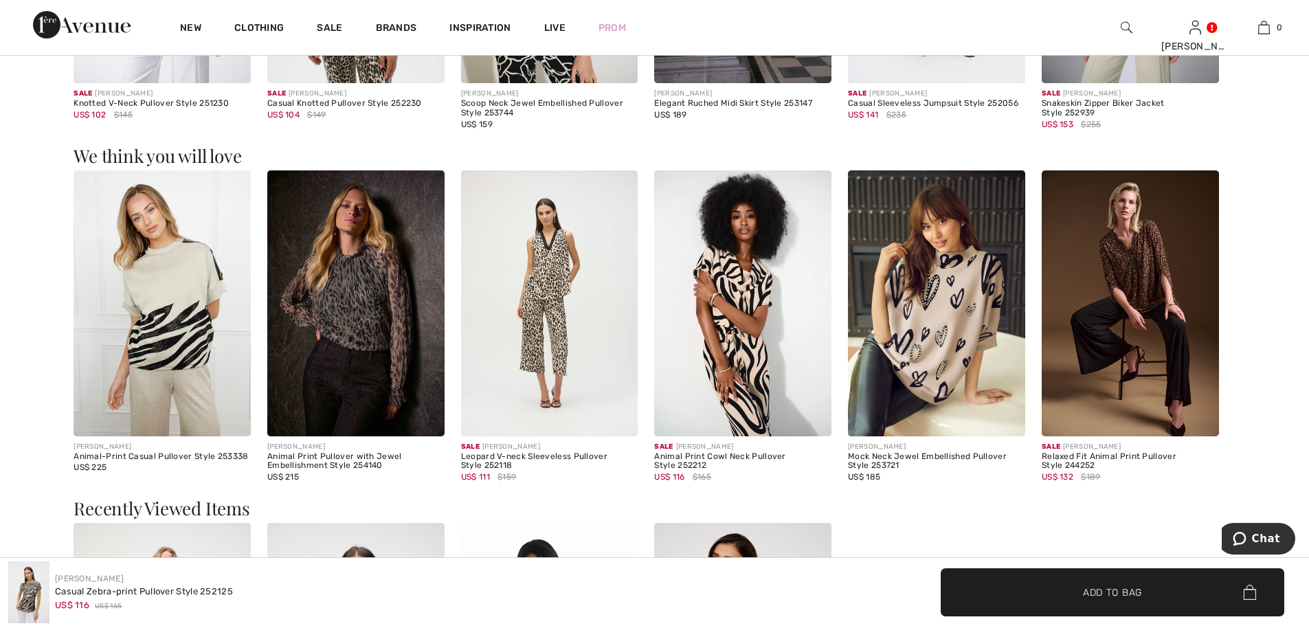
scroll to position [1741, 0]
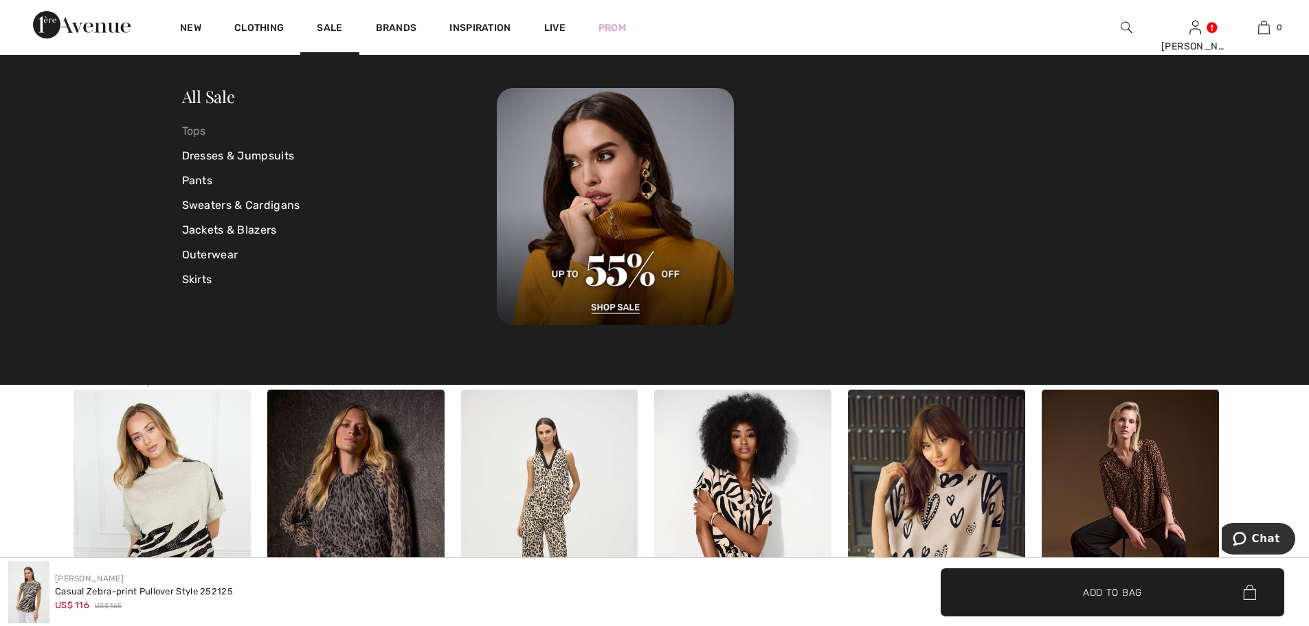
click at [194, 130] on link "Tops" at bounding box center [339, 131] width 315 height 25
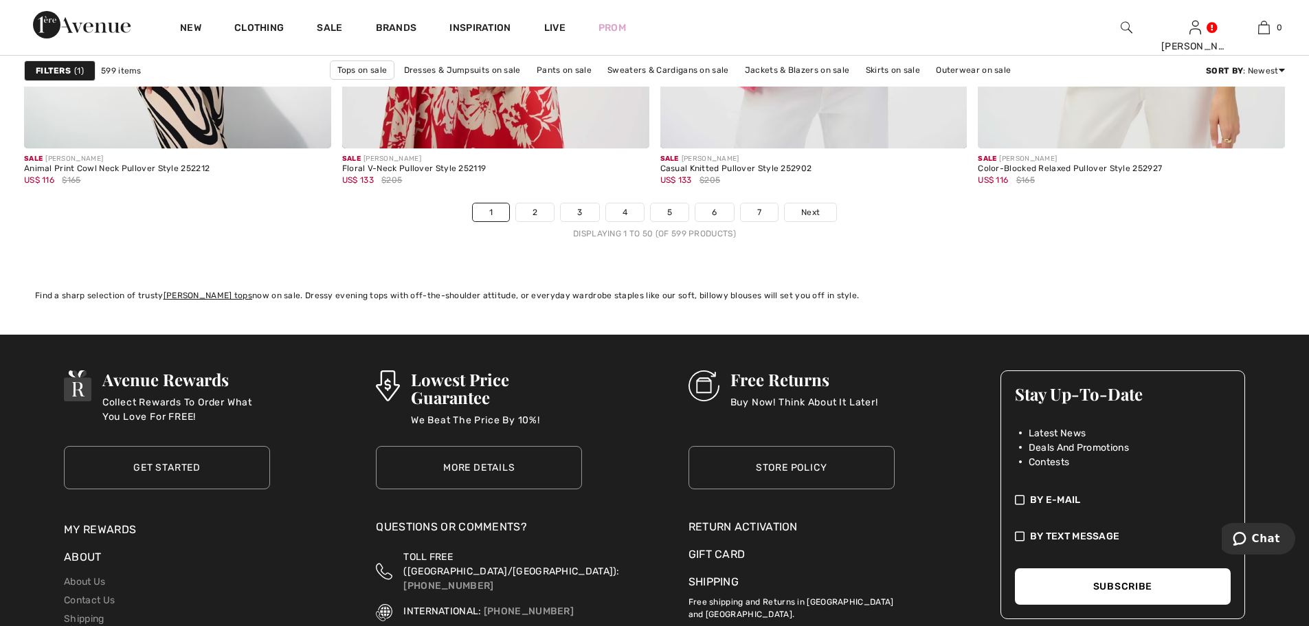
scroll to position [7697, 0]
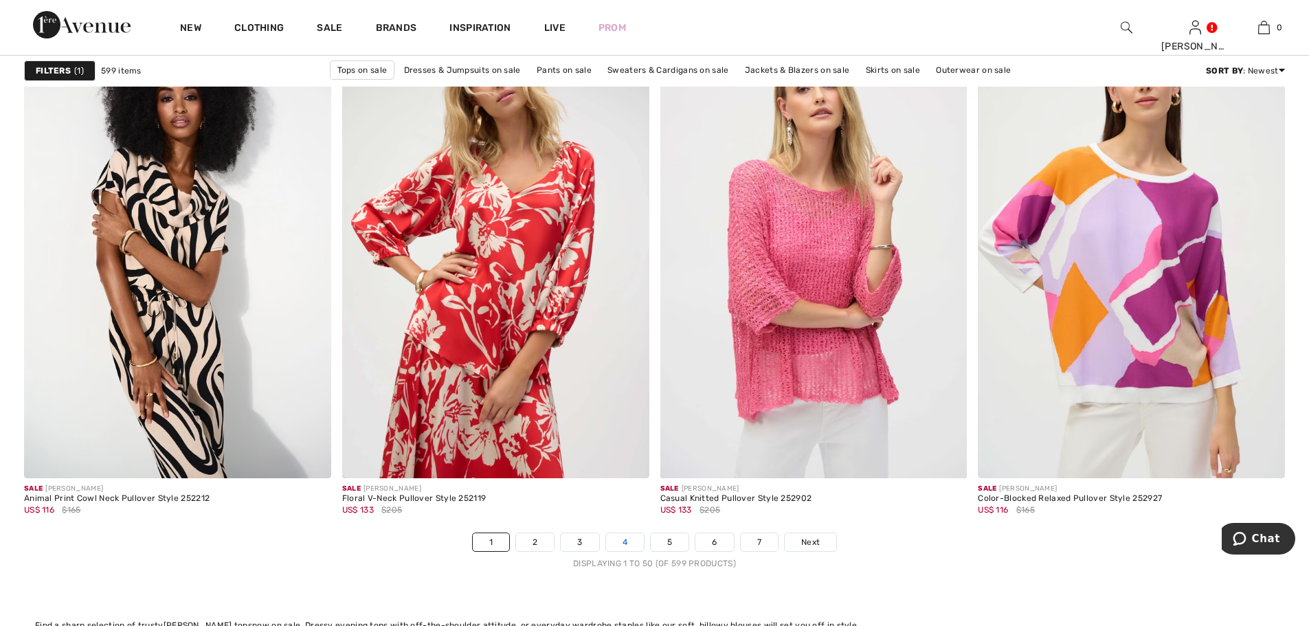
click at [622, 544] on link "4" at bounding box center [625, 542] width 38 height 18
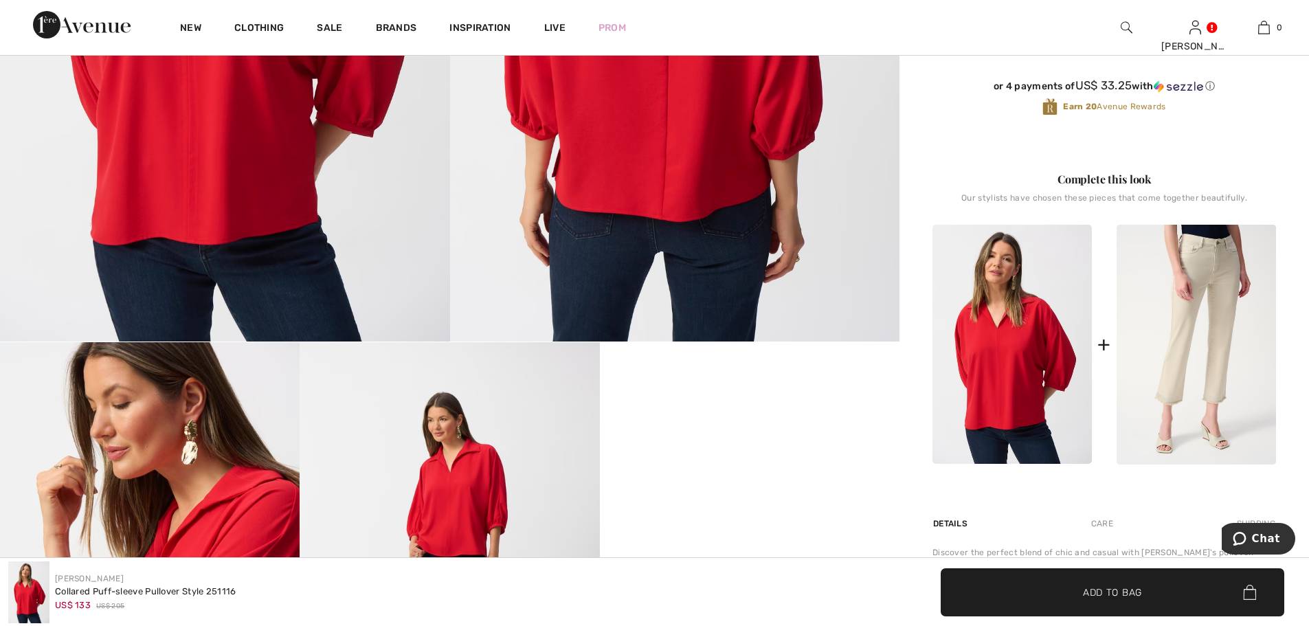
scroll to position [825, 0]
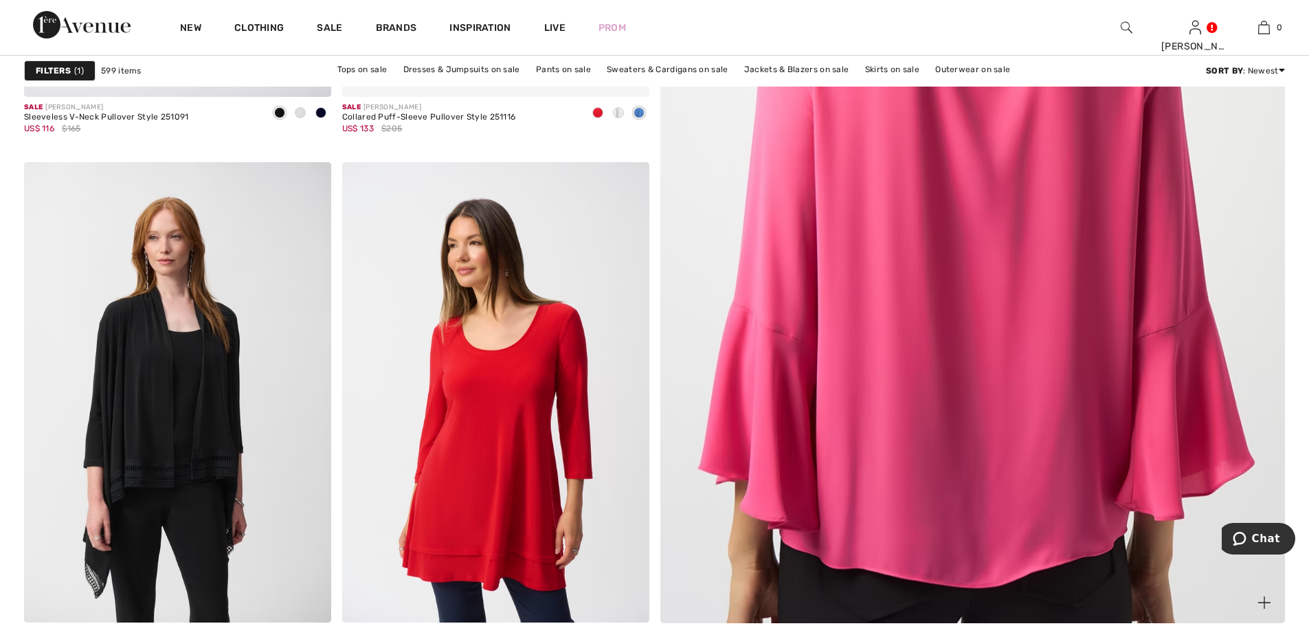
scroll to position [825, 0]
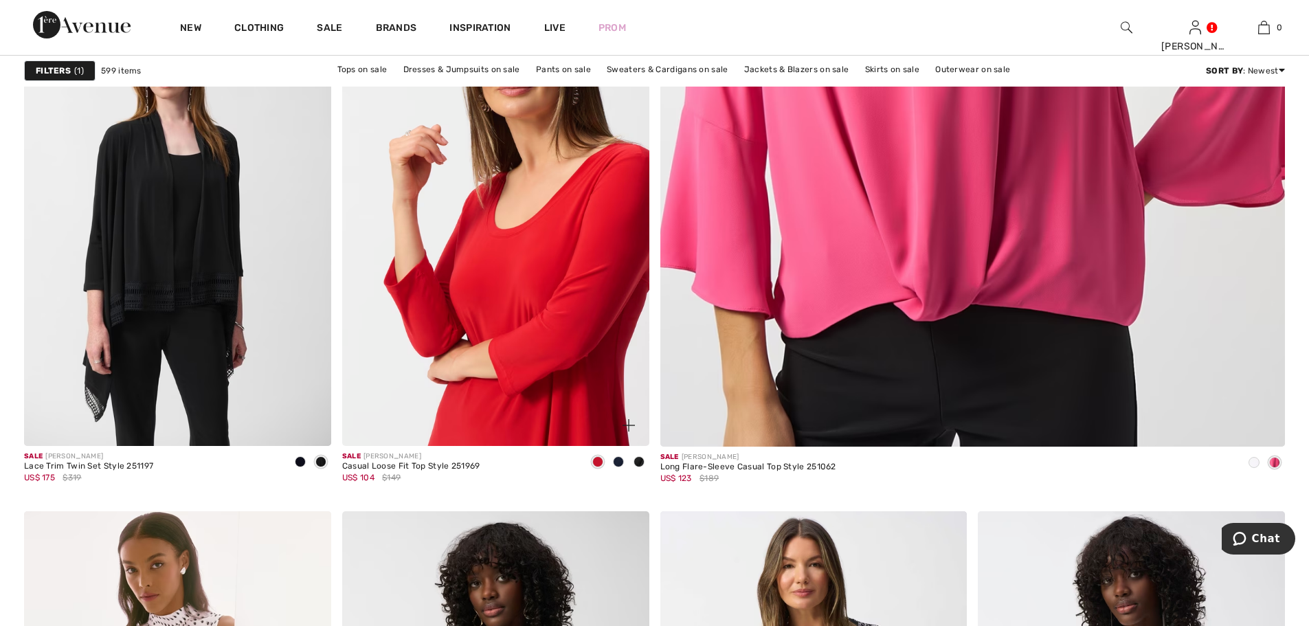
click at [525, 329] on img at bounding box center [495, 216] width 307 height 460
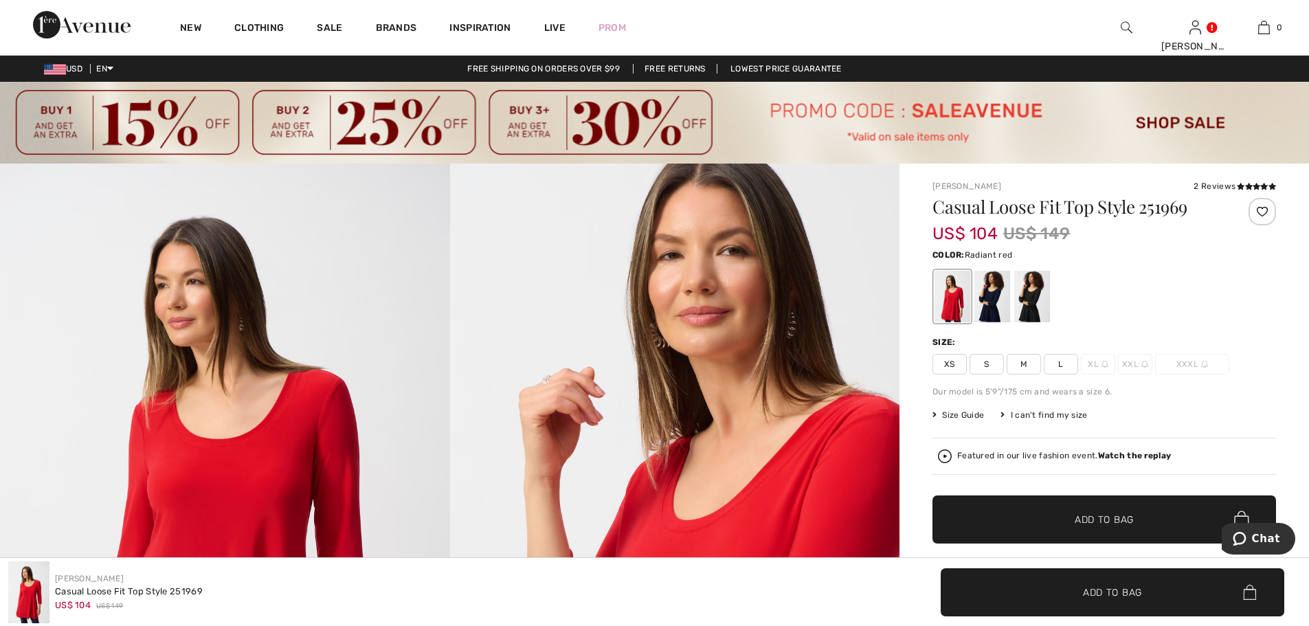
click at [1027, 361] on span "M" at bounding box center [1024, 364] width 34 height 21
click at [1029, 361] on span "M" at bounding box center [1024, 364] width 34 height 21
click at [989, 295] on div at bounding box center [992, 297] width 36 height 52
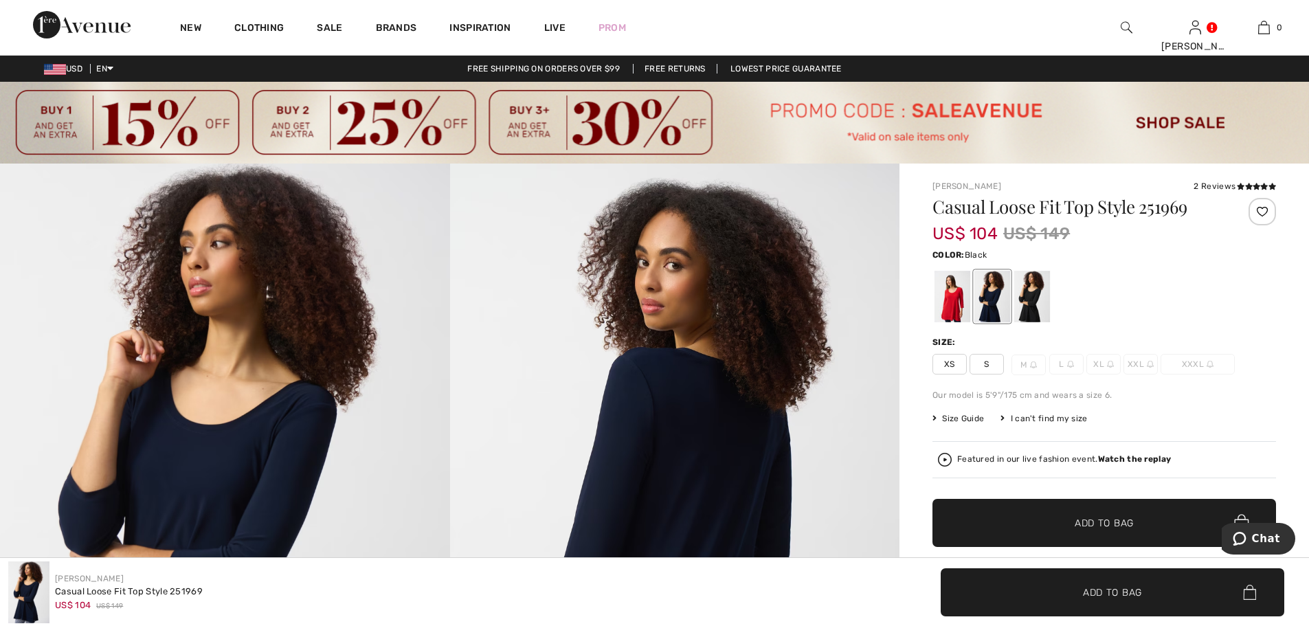
click at [1034, 298] on div at bounding box center [1032, 297] width 36 height 52
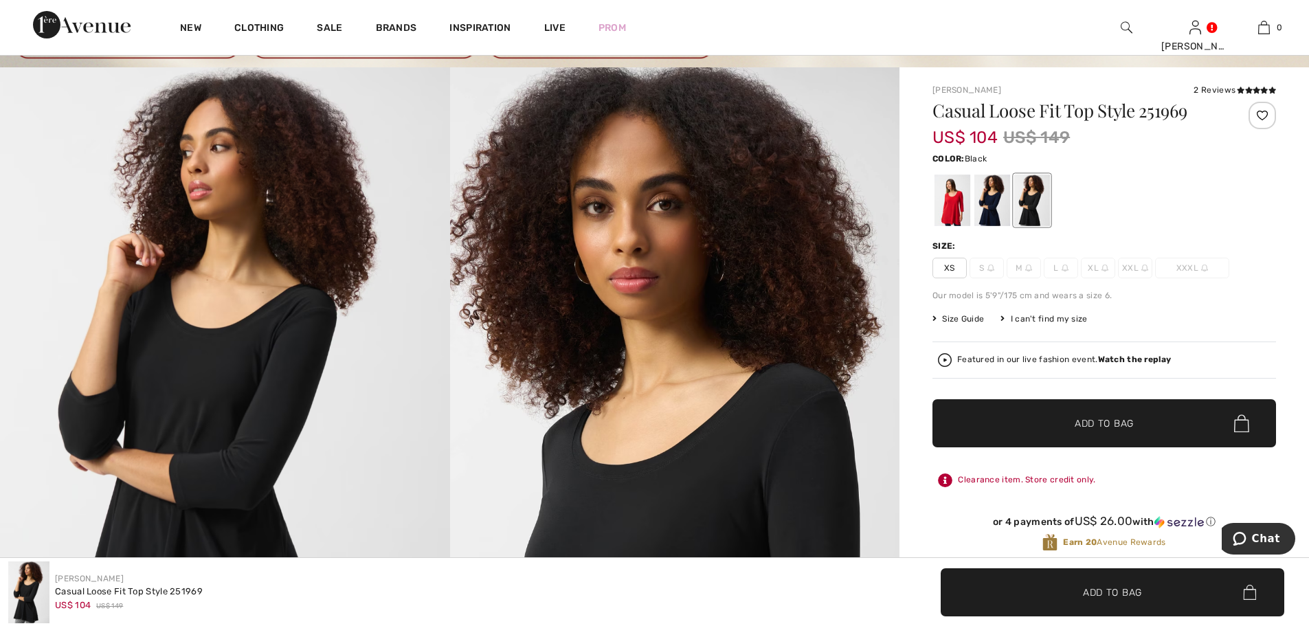
scroll to position [366, 0]
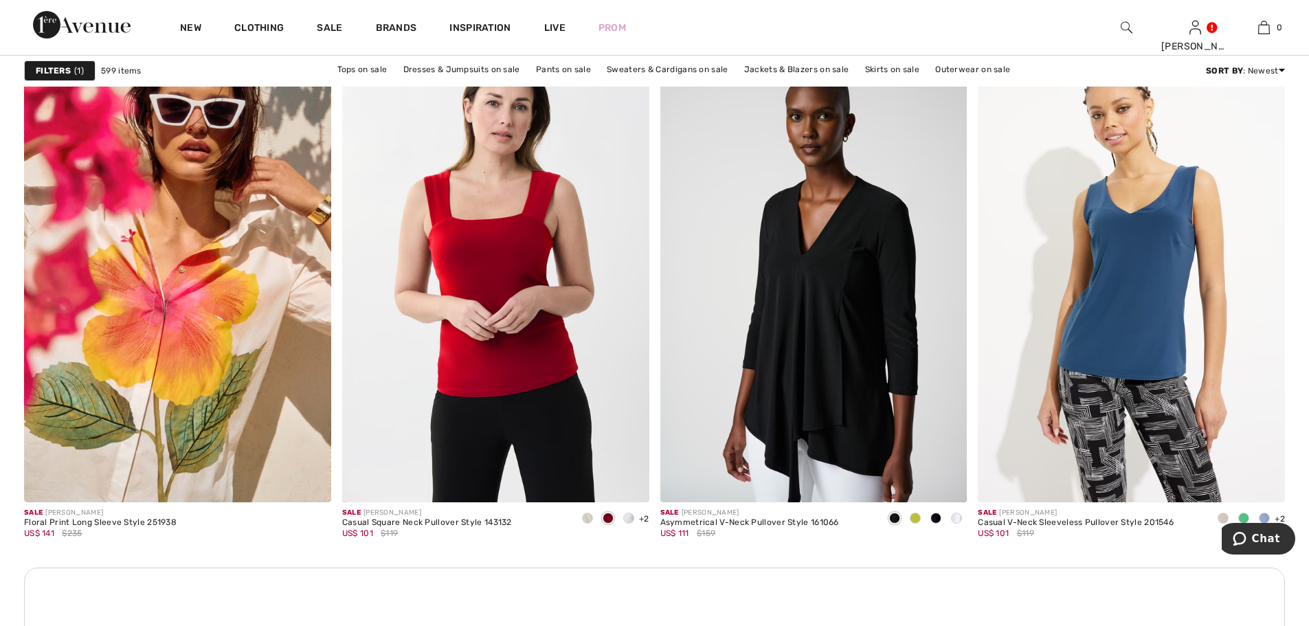
scroll to position [5956, 0]
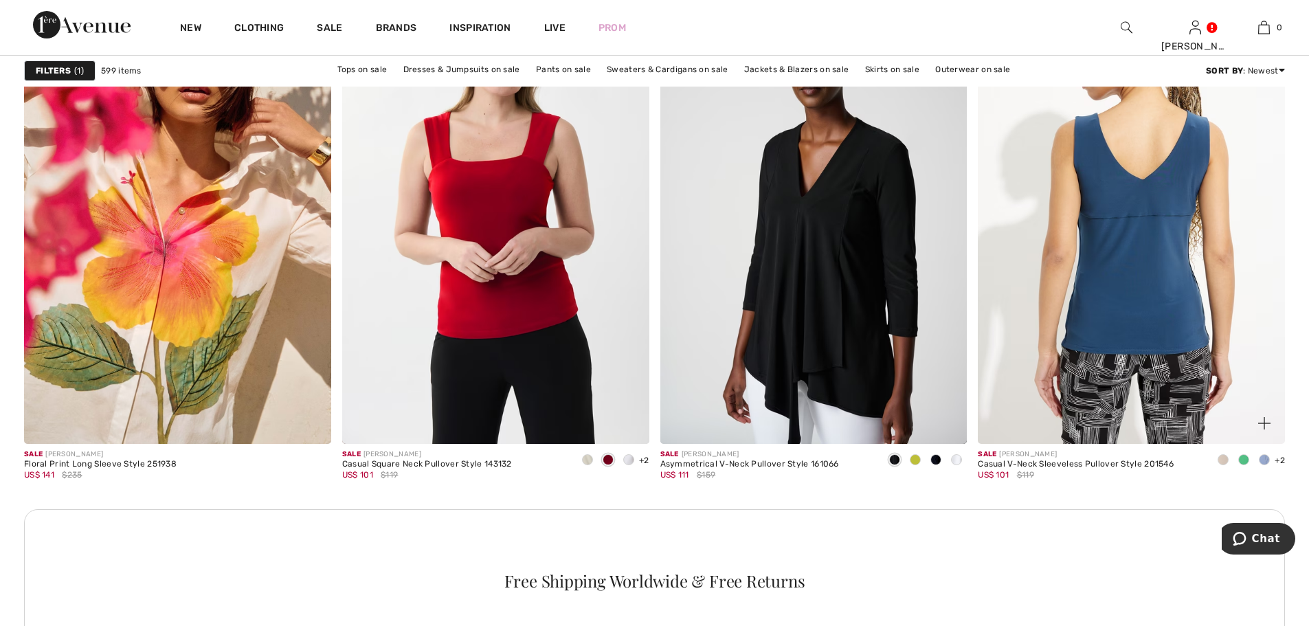
click at [1111, 368] on img at bounding box center [1131, 213] width 307 height 460
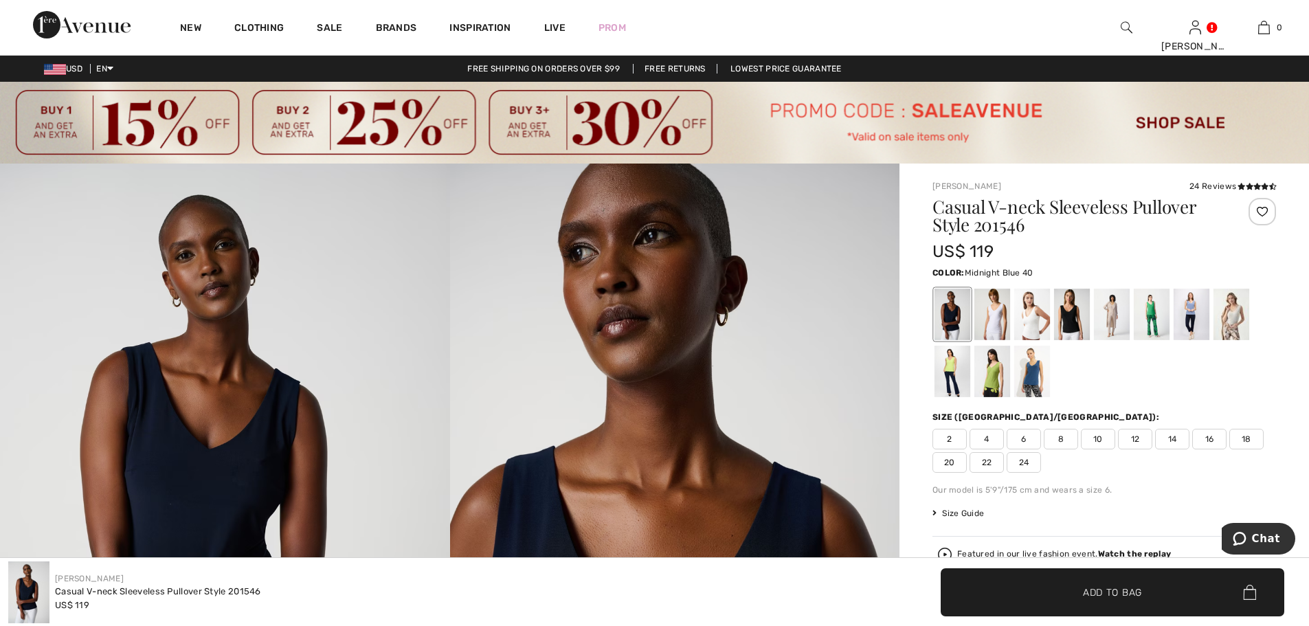
click at [950, 319] on div at bounding box center [953, 315] width 36 height 52
click at [993, 318] on div at bounding box center [992, 315] width 36 height 52
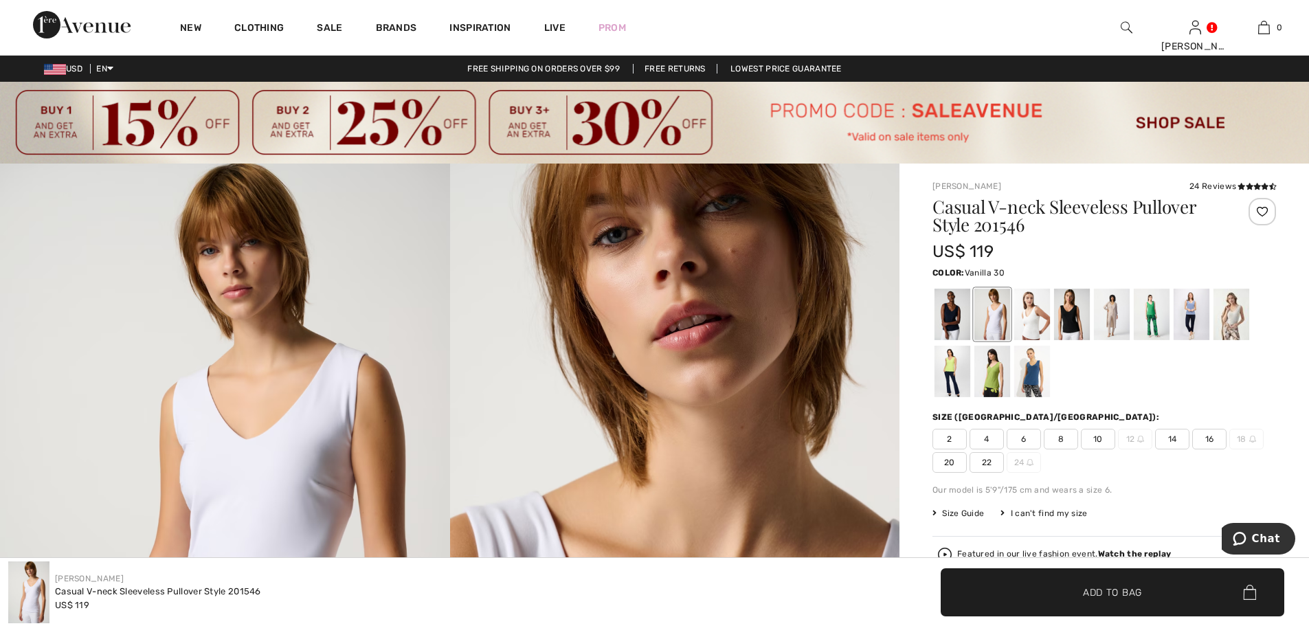
click at [1034, 318] on div at bounding box center [1032, 315] width 36 height 52
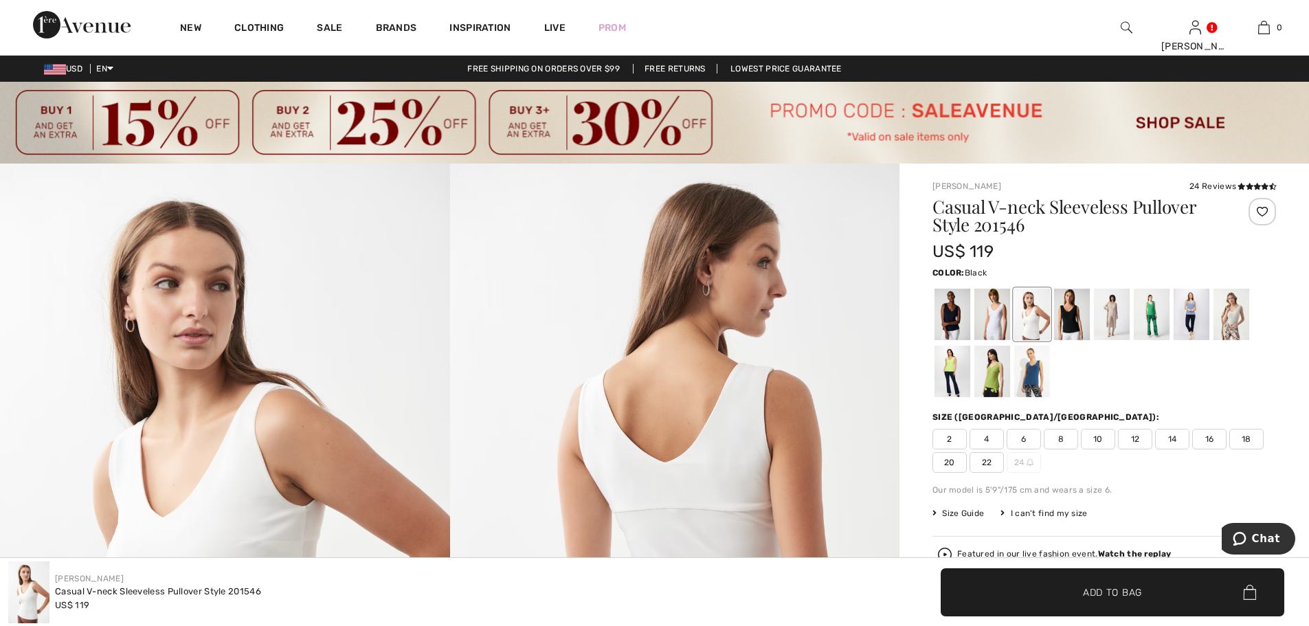
click at [1069, 313] on div at bounding box center [1072, 315] width 36 height 52
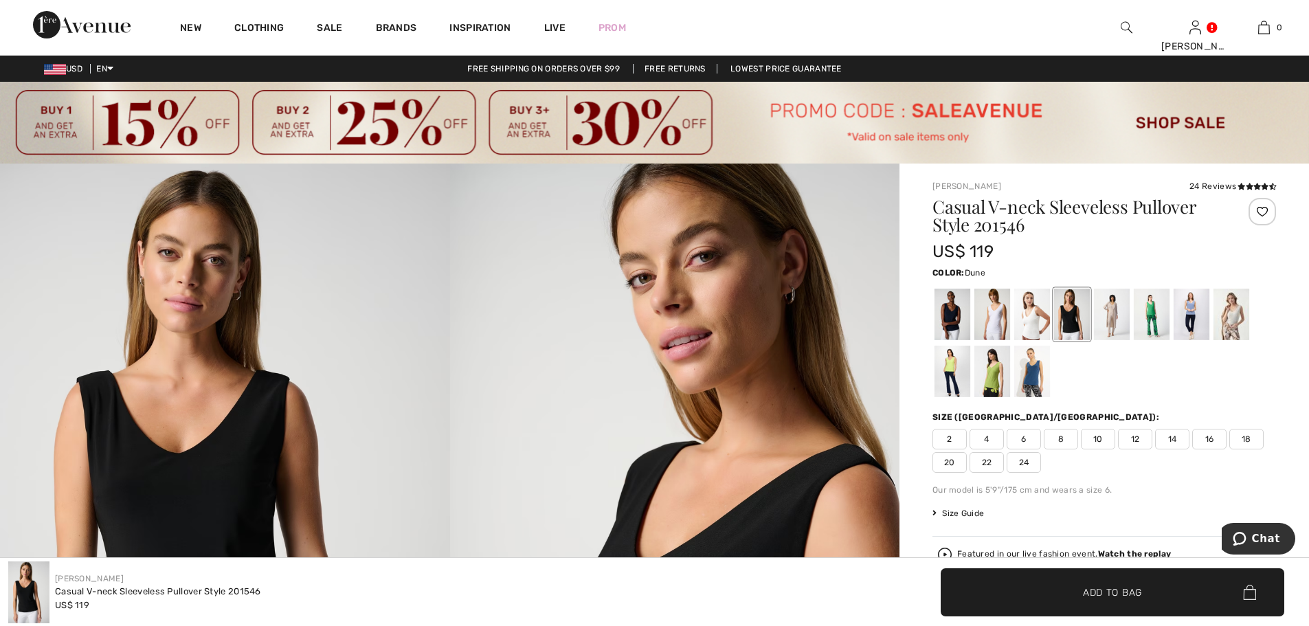
click at [1113, 304] on div at bounding box center [1112, 315] width 36 height 52
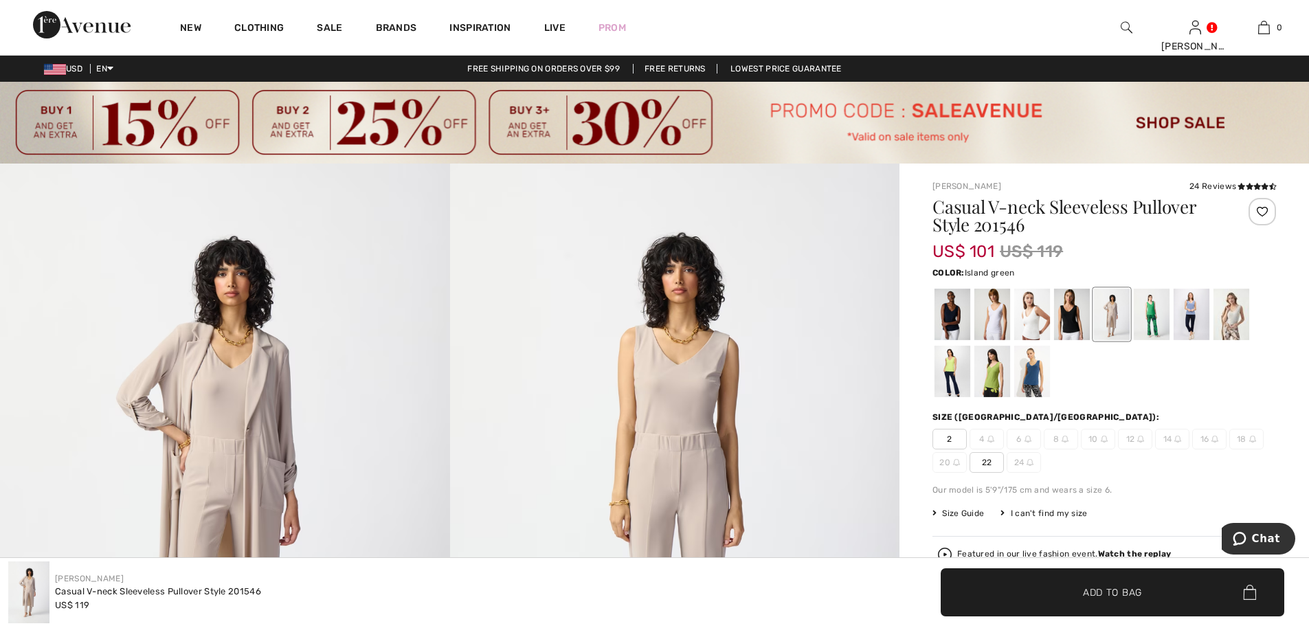
click at [1152, 313] on div at bounding box center [1152, 315] width 36 height 52
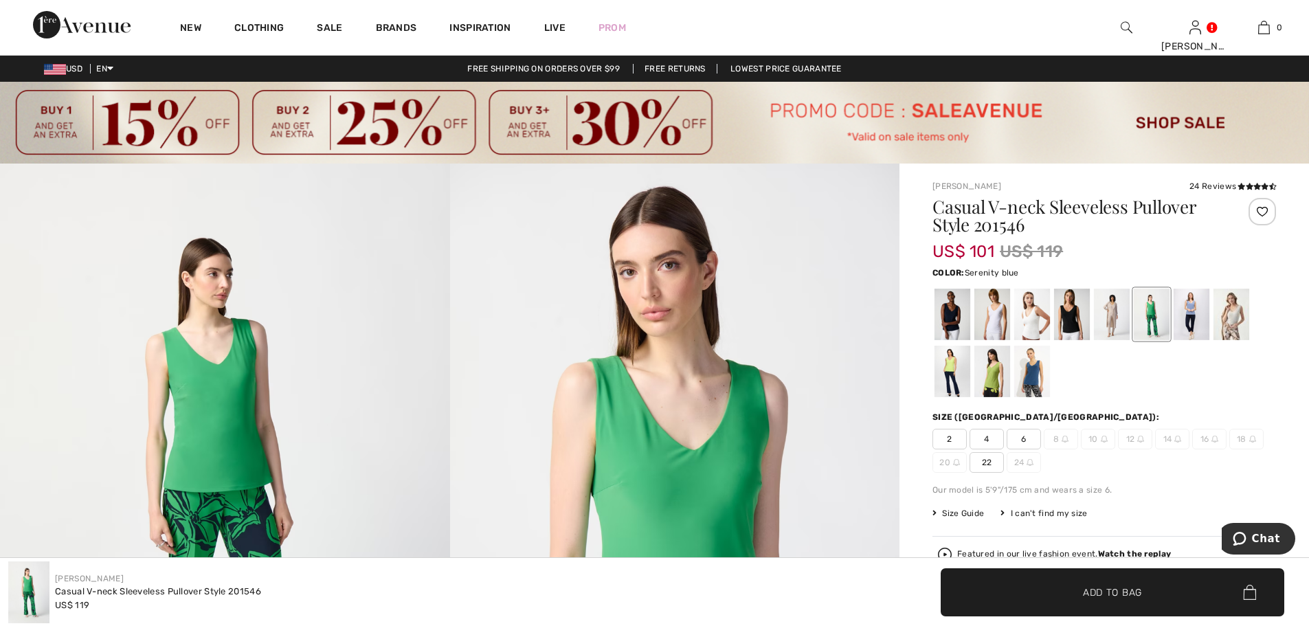
click at [1192, 313] on div at bounding box center [1192, 315] width 36 height 52
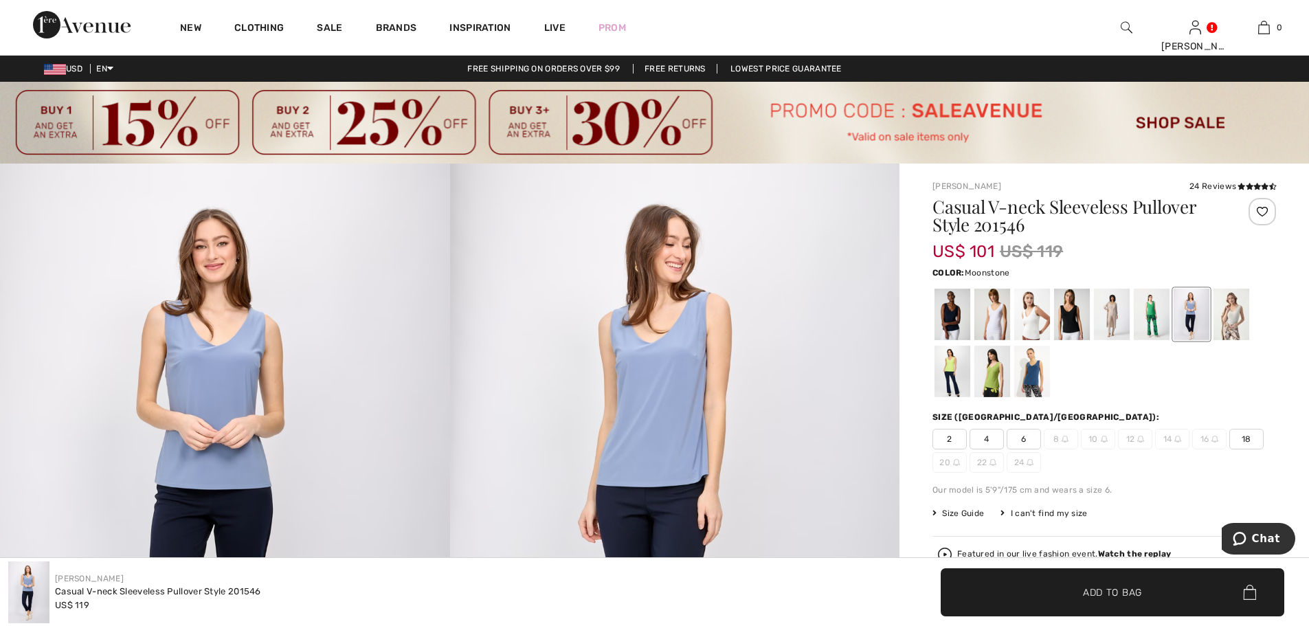
click at [1235, 317] on div at bounding box center [1232, 315] width 36 height 52
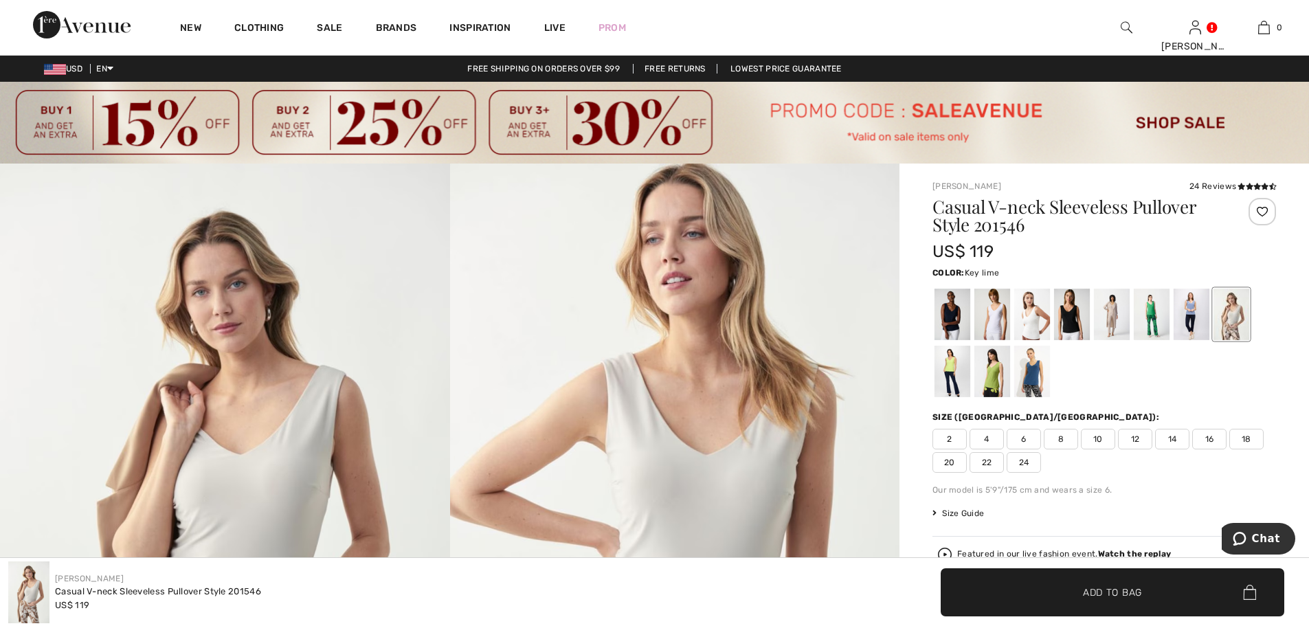
click at [949, 364] on div at bounding box center [953, 372] width 36 height 52
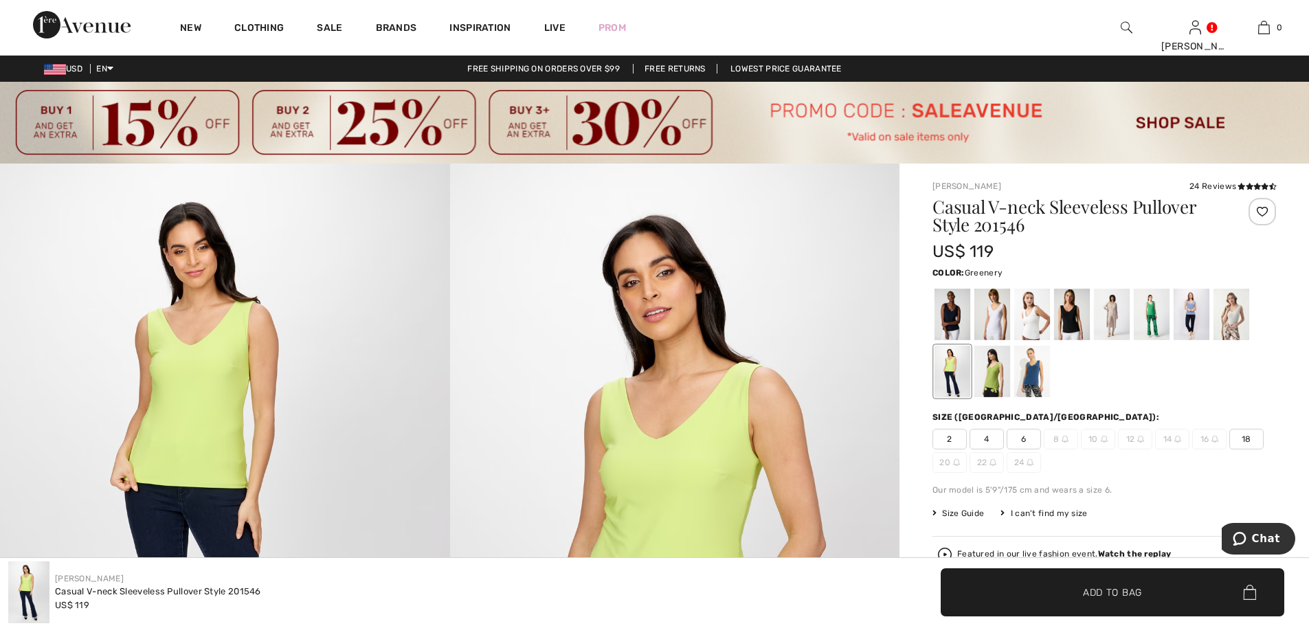
click at [995, 375] on div at bounding box center [992, 372] width 36 height 52
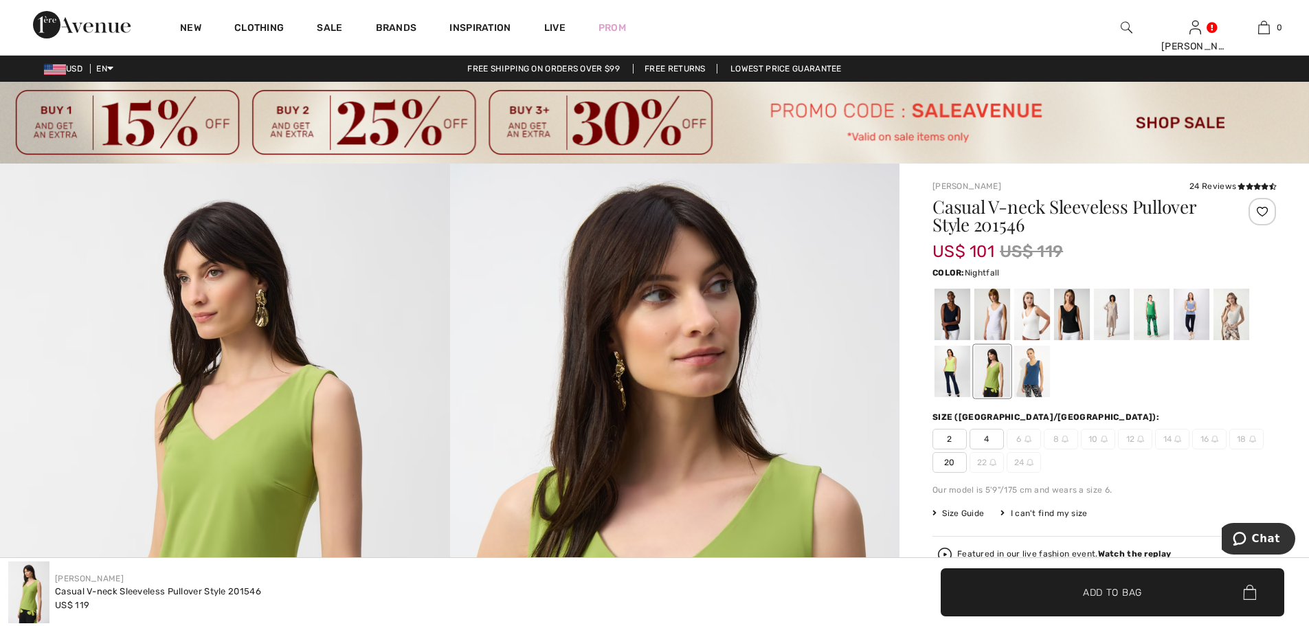
click at [1042, 375] on div at bounding box center [1032, 372] width 36 height 52
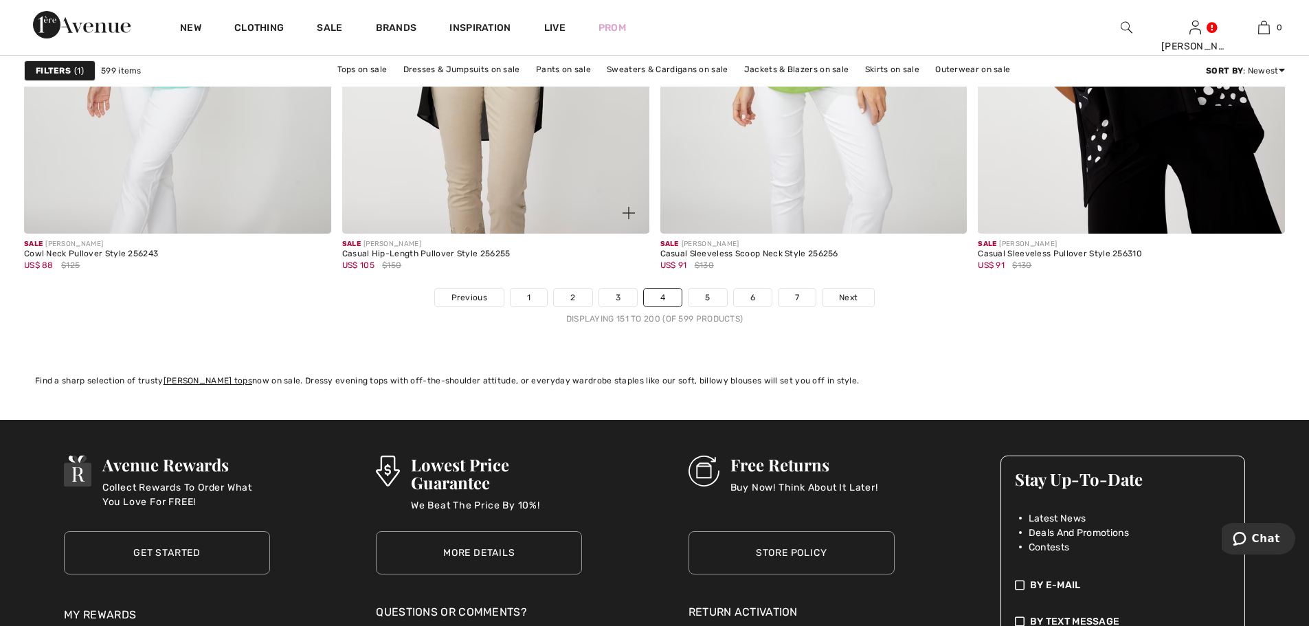
scroll to position [7972, 0]
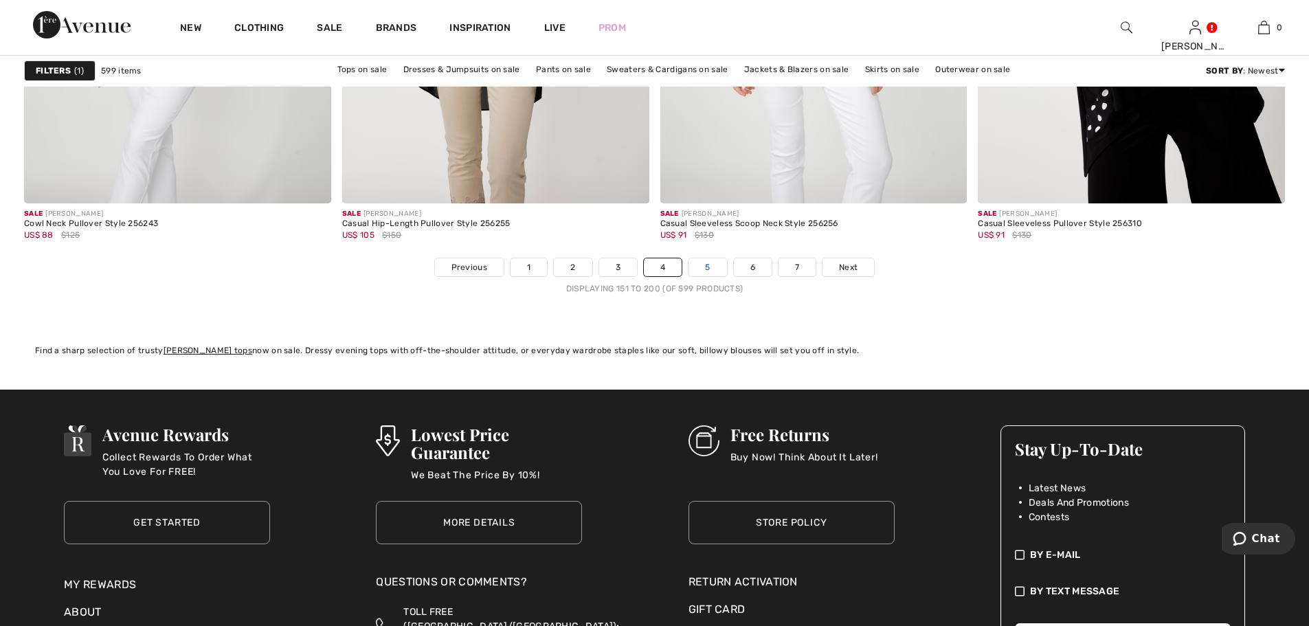
click at [699, 267] on link "5" at bounding box center [708, 267] width 38 height 18
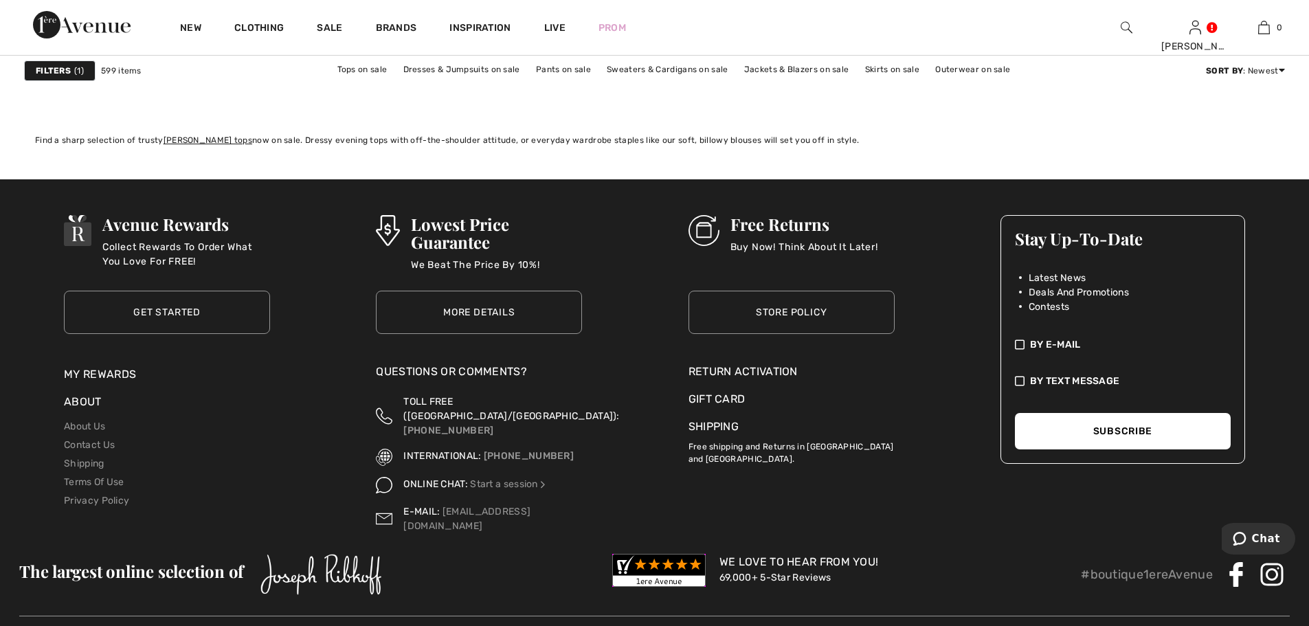
scroll to position [8222, 0]
